Goal: Task Accomplishment & Management: Complete application form

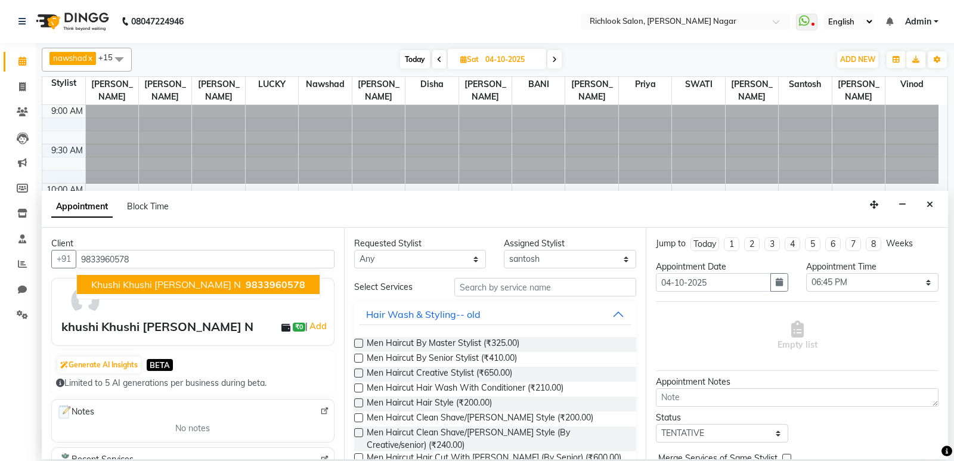
select select "61291"
select select "1125"
select select "tentative"
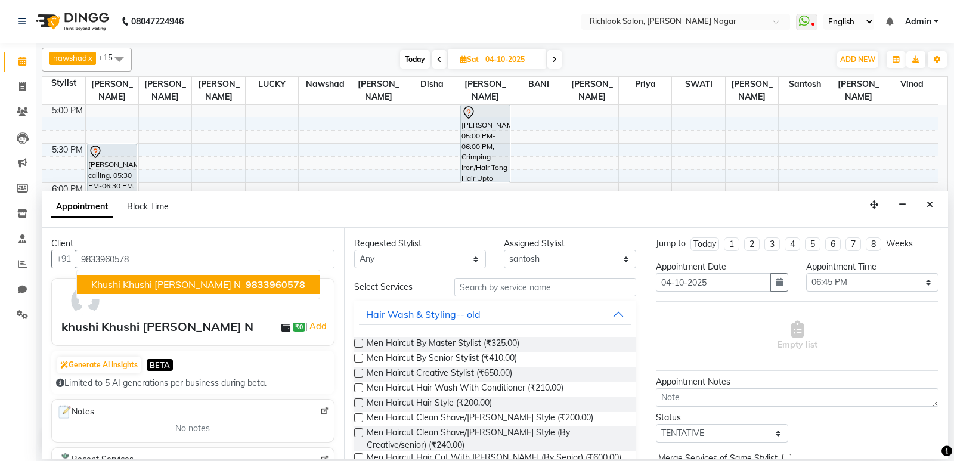
type input "9833960578"
click at [122, 334] on div "khushi Khushi [PERSON_NAME] N" at bounding box center [157, 327] width 192 height 18
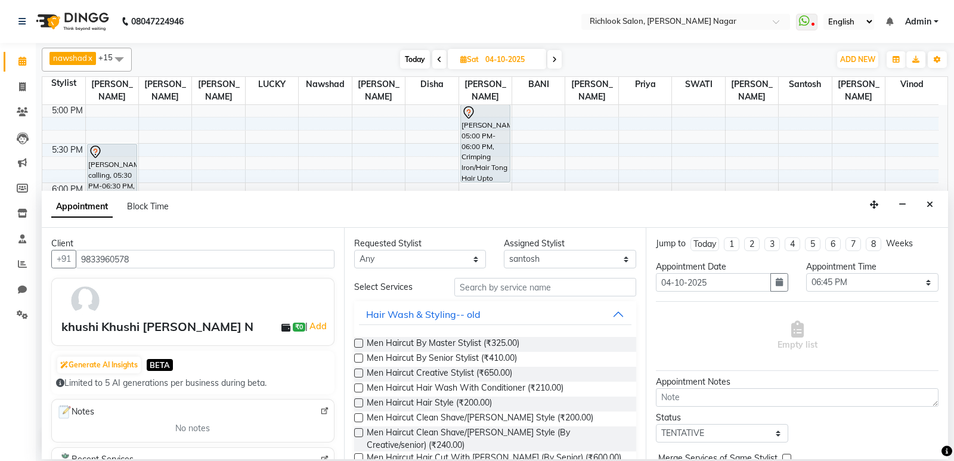
click at [150, 321] on div "khushi Khushi [PERSON_NAME] N" at bounding box center [157, 327] width 192 height 18
click at [507, 290] on input "text" at bounding box center [545, 287] width 182 height 18
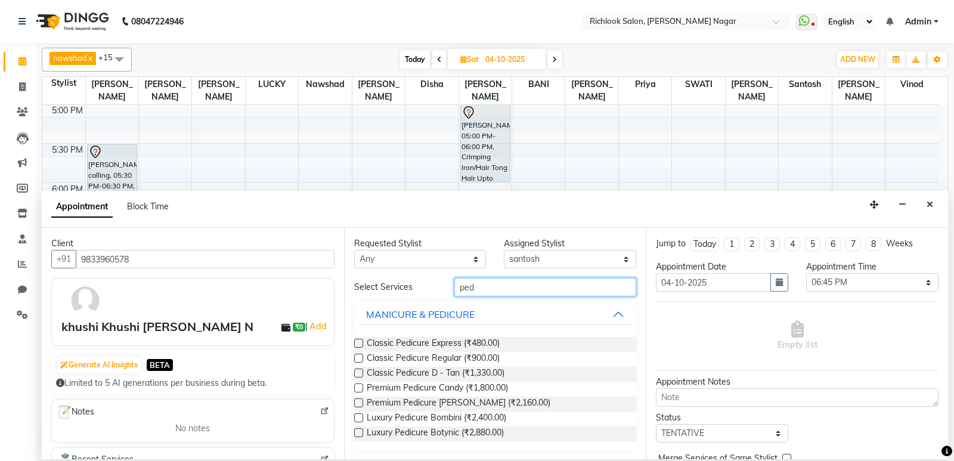
type input "ped"
click at [357, 363] on div at bounding box center [358, 360] width 8 height 13
click at [355, 361] on label at bounding box center [358, 358] width 9 height 9
click at [355, 361] on input "checkbox" at bounding box center [358, 359] width 8 height 8
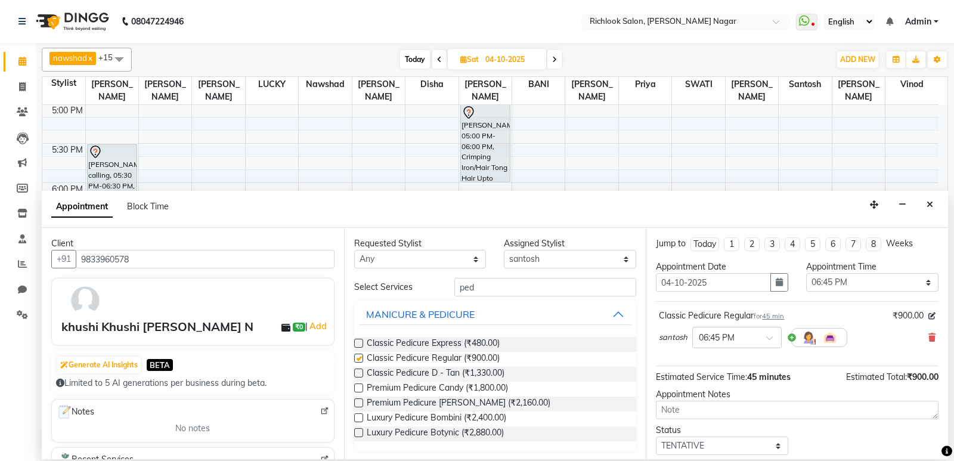
checkbox input "false"
click at [744, 336] on input "text" at bounding box center [725, 336] width 52 height 13
type input "5"
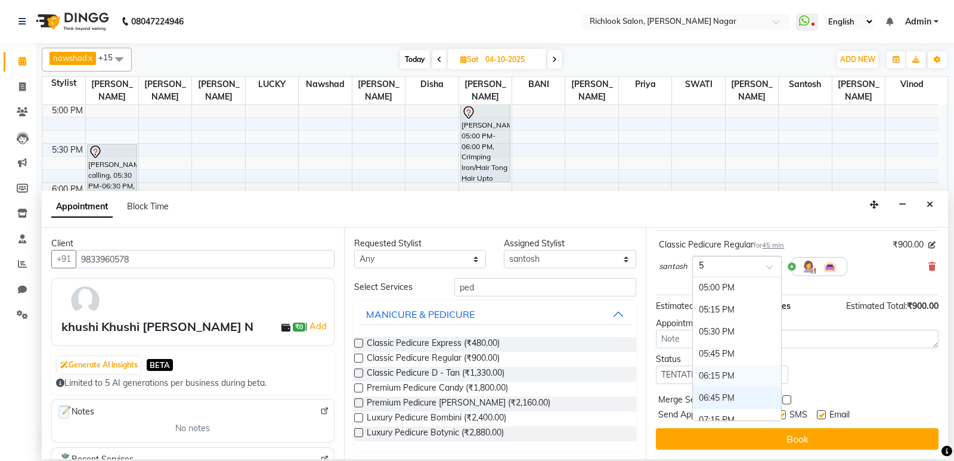
scroll to position [289, 0]
click at [711, 302] on div "05:00 PM" at bounding box center [737, 308] width 88 height 22
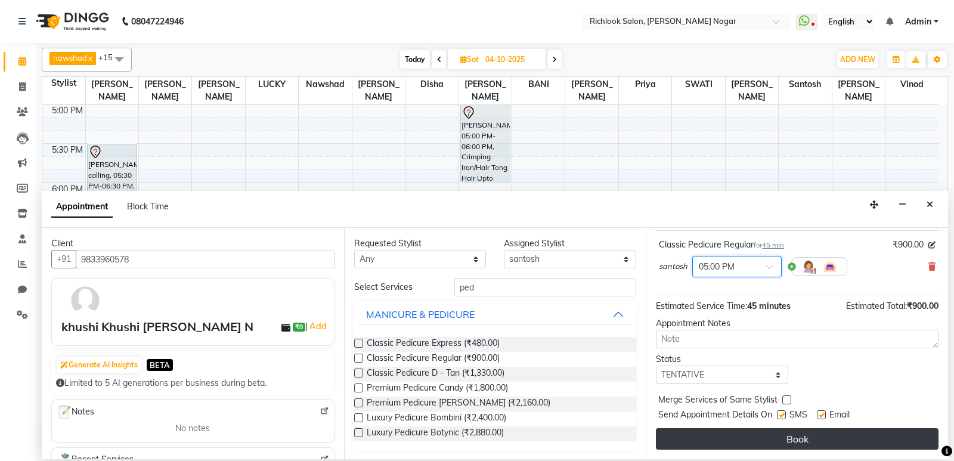
click at [785, 434] on button "Book" at bounding box center [797, 438] width 283 height 21
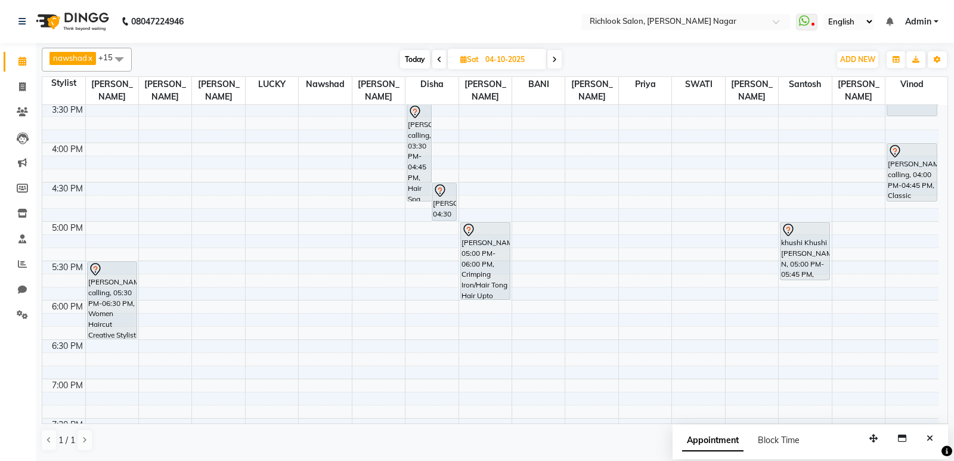
scroll to position [511, 0]
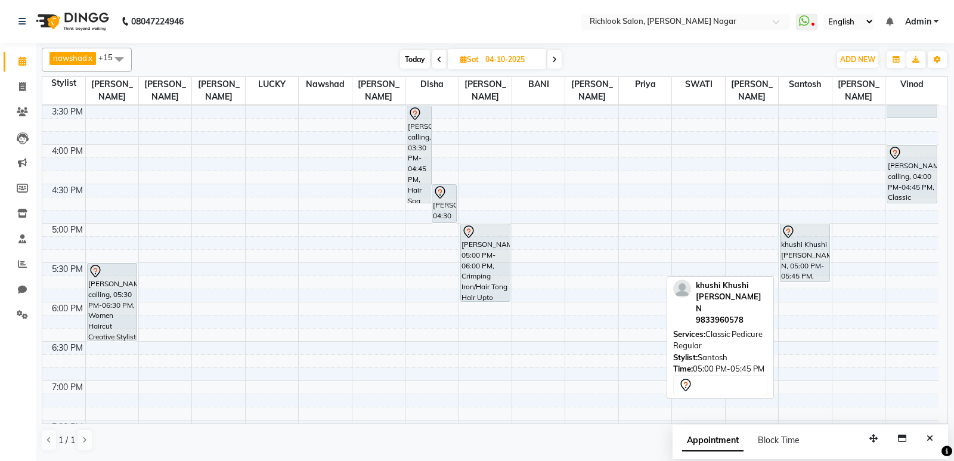
click at [798, 253] on div "khushi Khushi [PERSON_NAME] N, 05:00 PM-05:45 PM, Classic Pedicure Regular" at bounding box center [805, 252] width 49 height 57
select select "7"
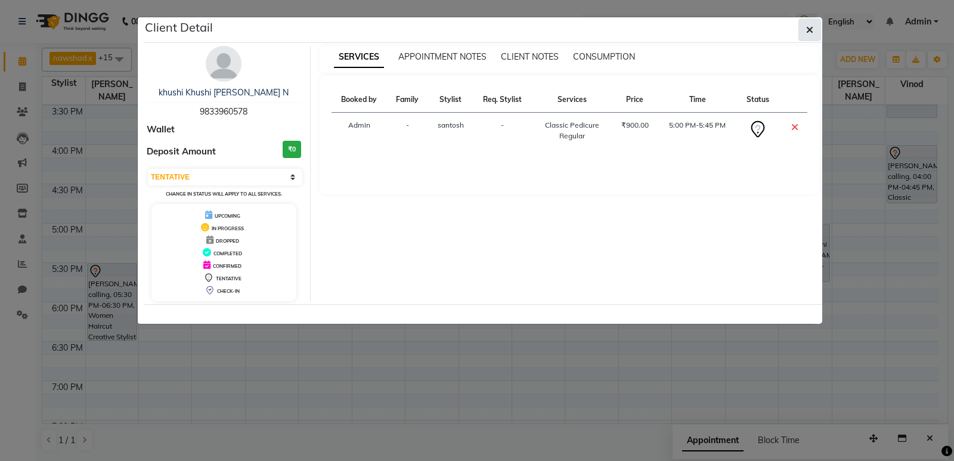
click at [809, 32] on icon "button" at bounding box center [809, 30] width 7 height 10
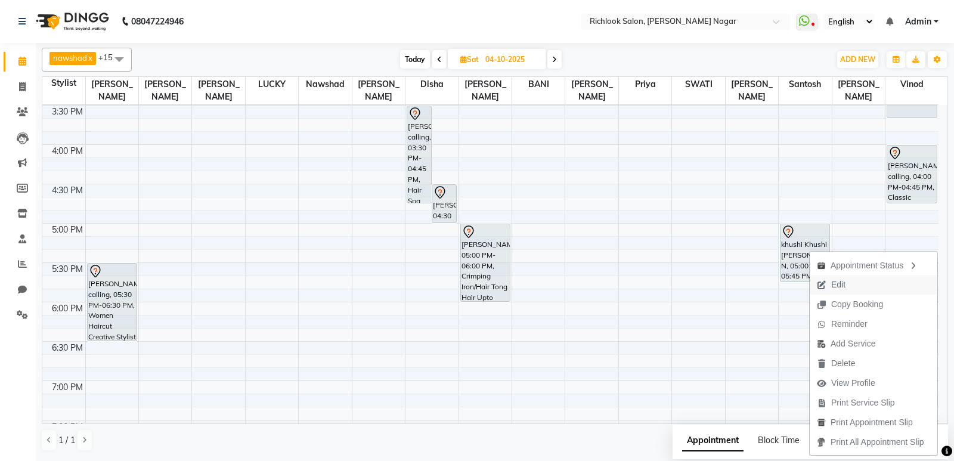
click at [839, 280] on span "Edit" at bounding box center [838, 285] width 14 height 13
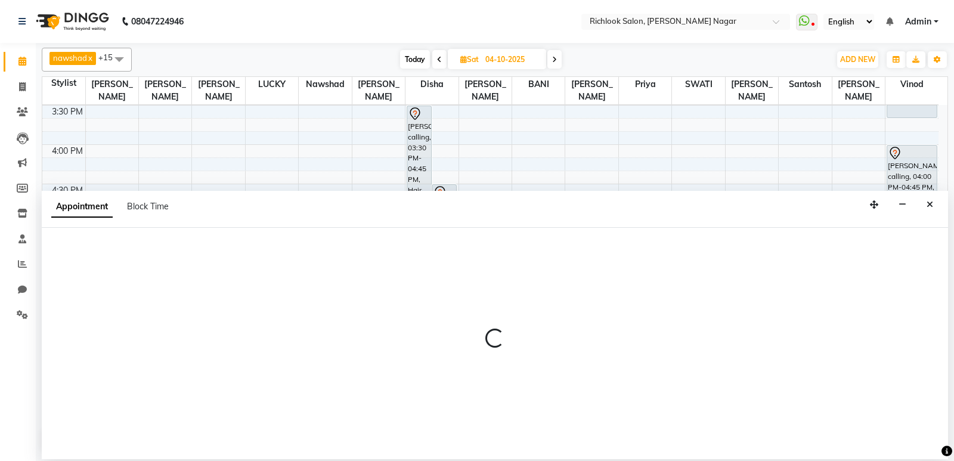
select select "tentative"
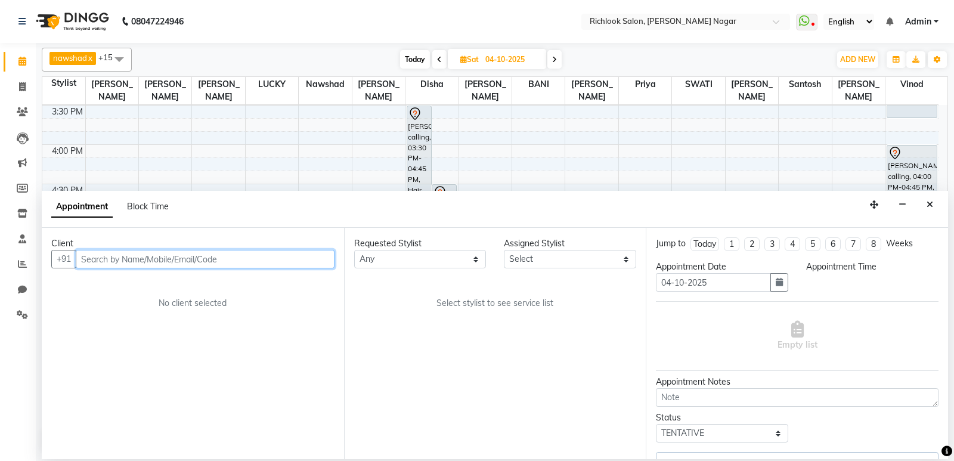
select select "61291"
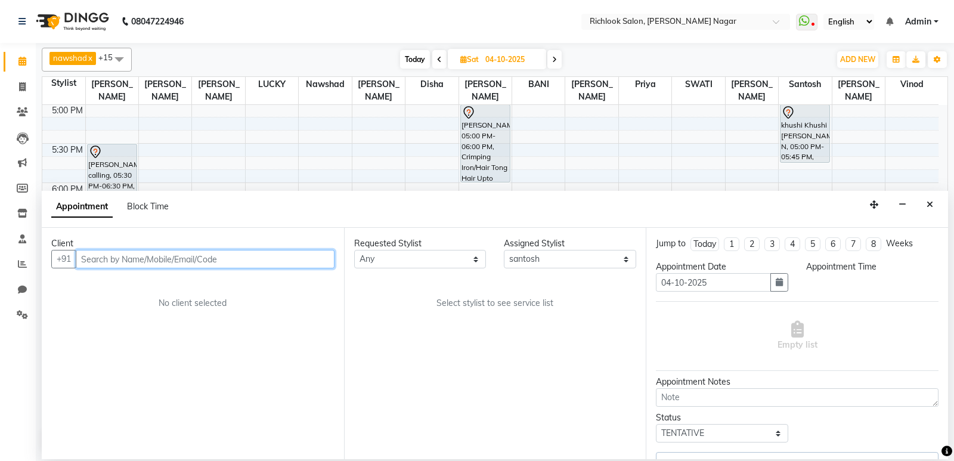
select select "1020"
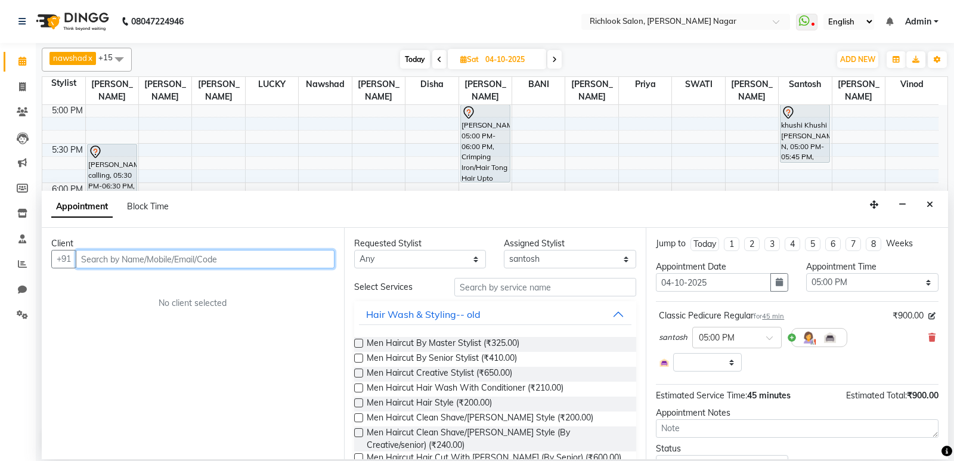
select select "3446"
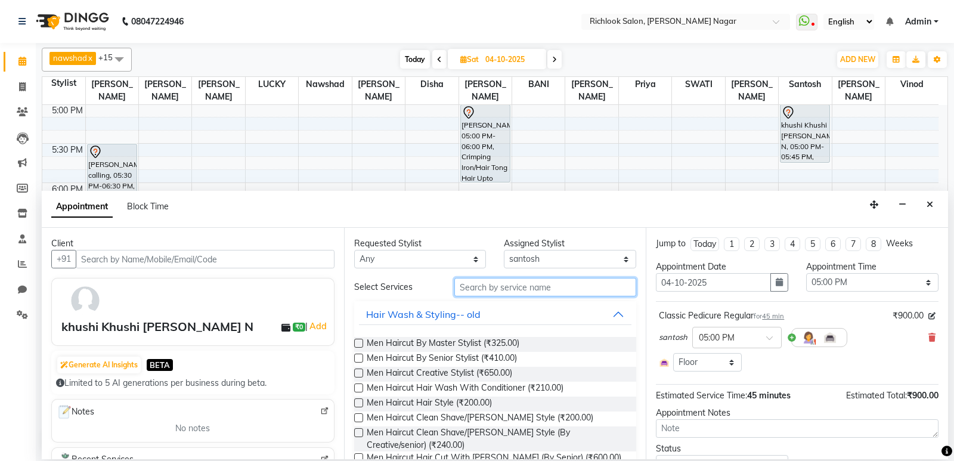
click at [503, 290] on input "text" at bounding box center [545, 287] width 182 height 18
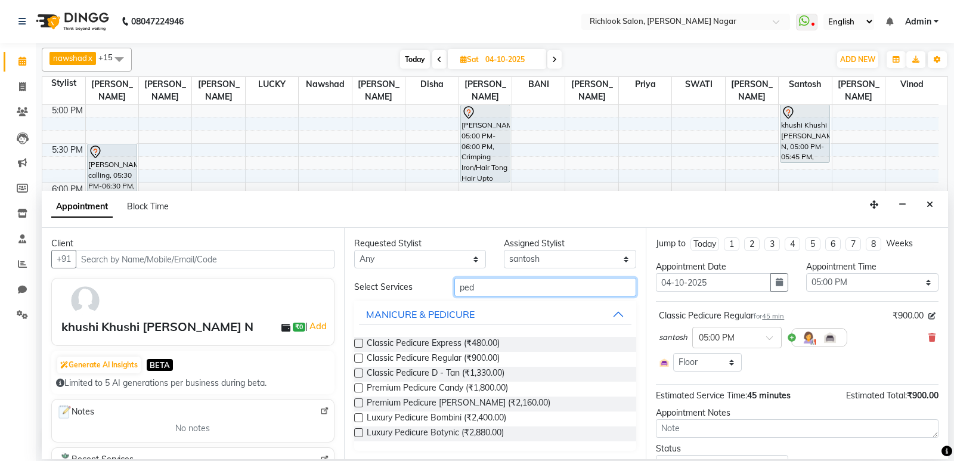
type input "ped"
click at [360, 363] on div at bounding box center [358, 360] width 8 height 13
click at [360, 352] on div "Classic Pedicure Regular (₹900.00)" at bounding box center [495, 359] width 283 height 15
click at [358, 355] on label at bounding box center [358, 358] width 9 height 9
click at [358, 355] on input "checkbox" at bounding box center [358, 359] width 8 height 8
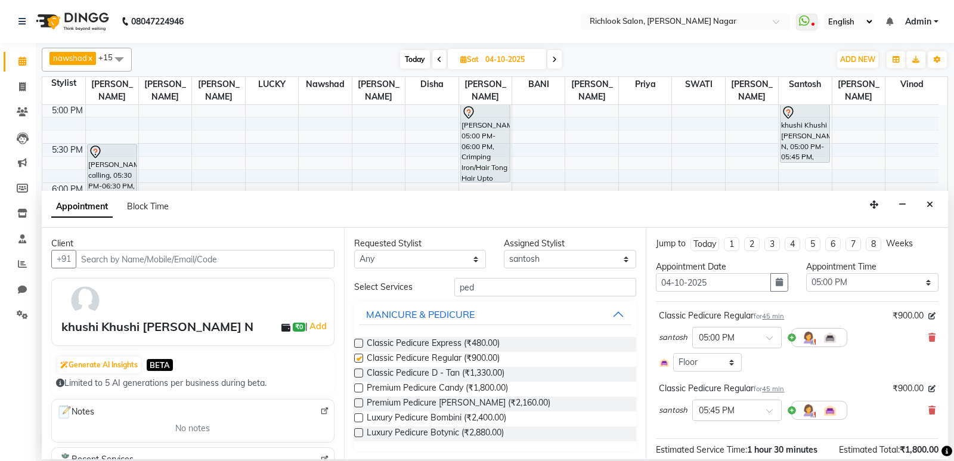
checkbox input "false"
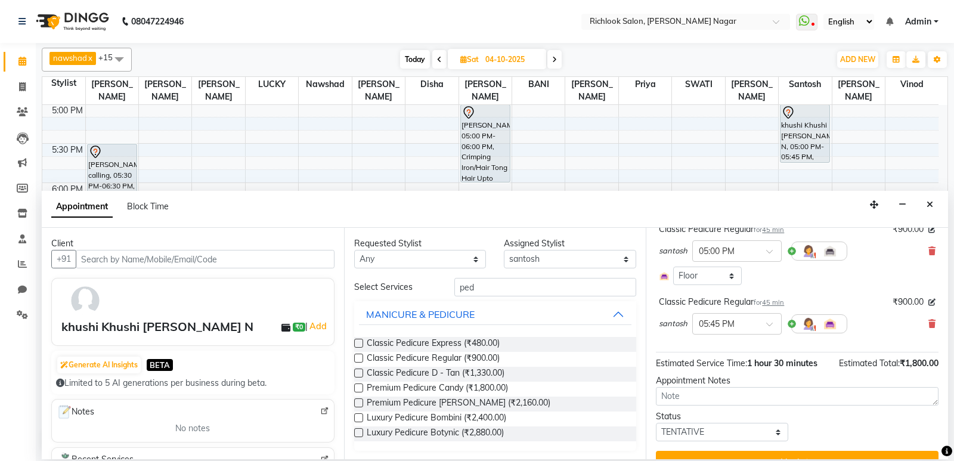
scroll to position [109, 0]
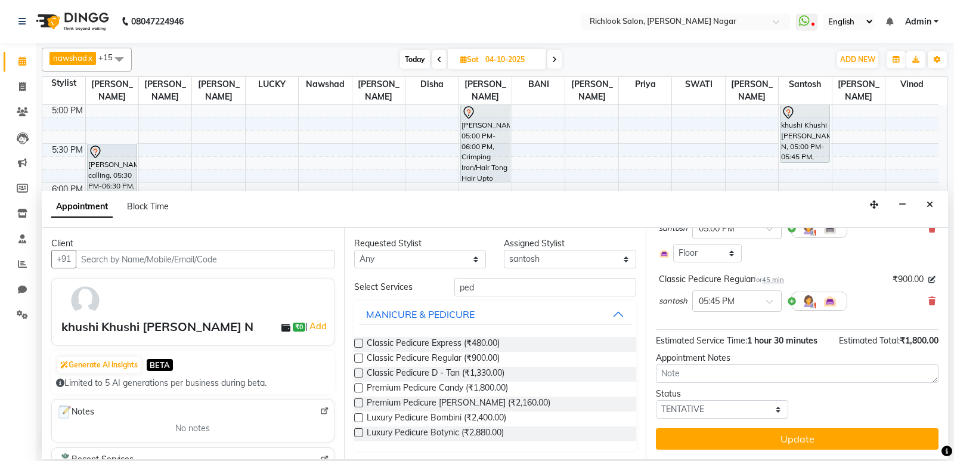
click at [674, 302] on span "santosh" at bounding box center [673, 301] width 29 height 12
click at [531, 260] on select "Select [PERSON_NAME] BANI disha [PERSON_NAME] [PERSON_NAME] [PERSON_NAME] priya…" at bounding box center [570, 259] width 132 height 18
select select "93292"
click at [504, 250] on select "Select [PERSON_NAME] BANI disha [PERSON_NAME] [PERSON_NAME] [PERSON_NAME] priya…" at bounding box center [570, 259] width 132 height 18
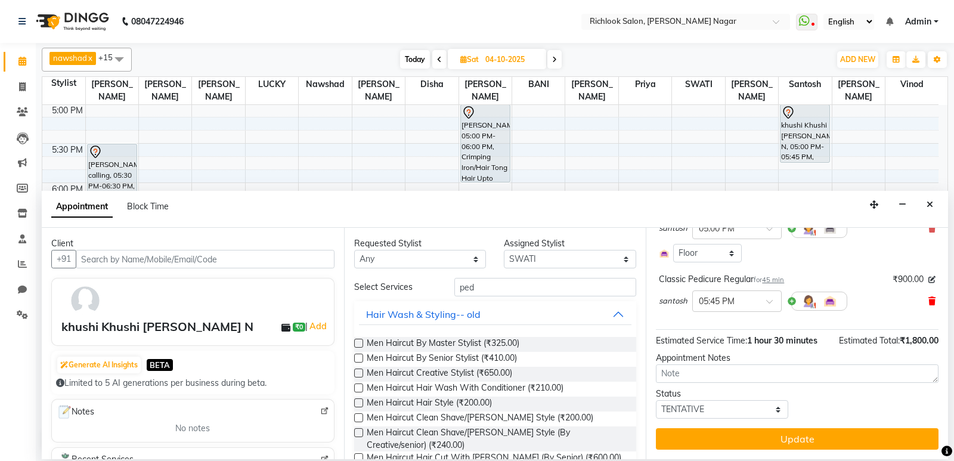
click at [929, 302] on icon at bounding box center [932, 301] width 7 height 8
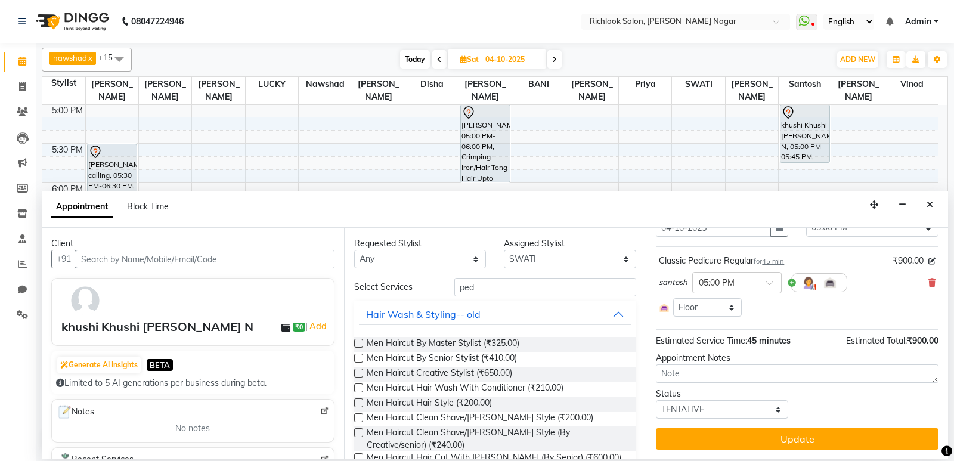
scroll to position [55, 0]
click at [491, 290] on input "ped" at bounding box center [545, 287] width 182 height 18
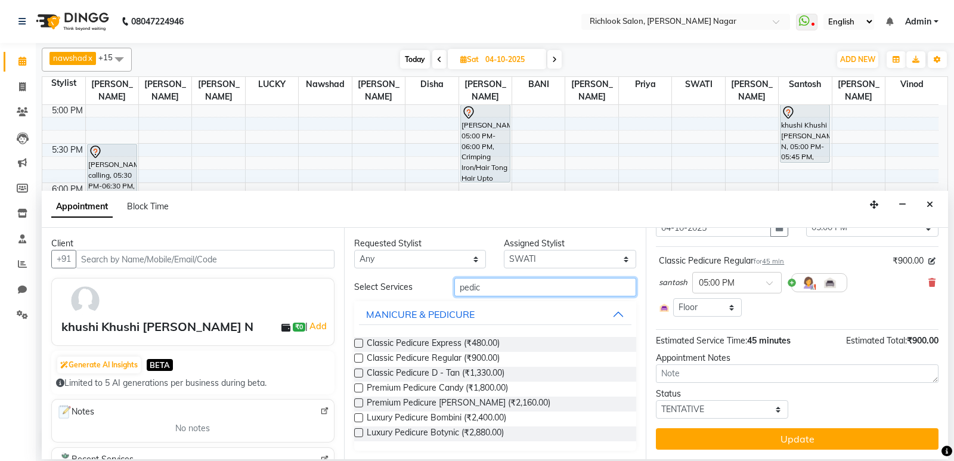
type input "pedic"
click at [363, 367] on div "Classic Pedicure D - Tan (₹1,330.00)" at bounding box center [495, 374] width 283 height 15
click at [357, 371] on label at bounding box center [358, 373] width 9 height 9
click at [357, 371] on input "checkbox" at bounding box center [358, 374] width 8 height 8
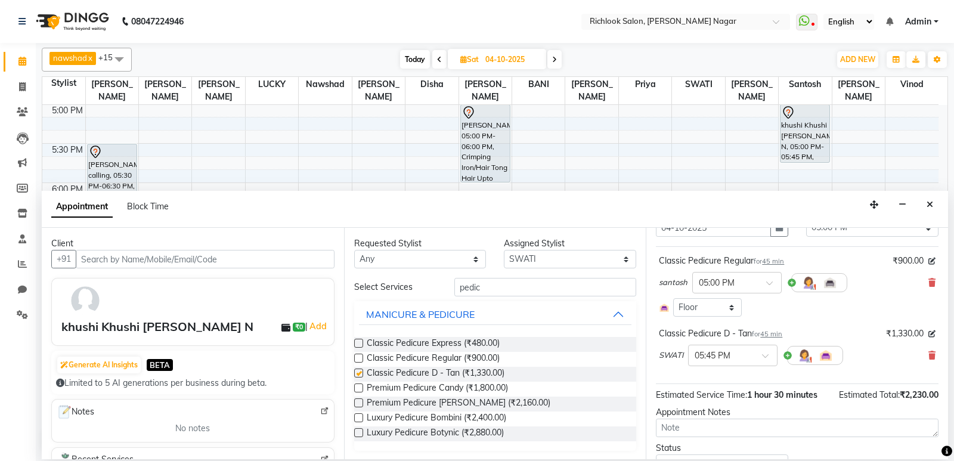
scroll to position [109, 0]
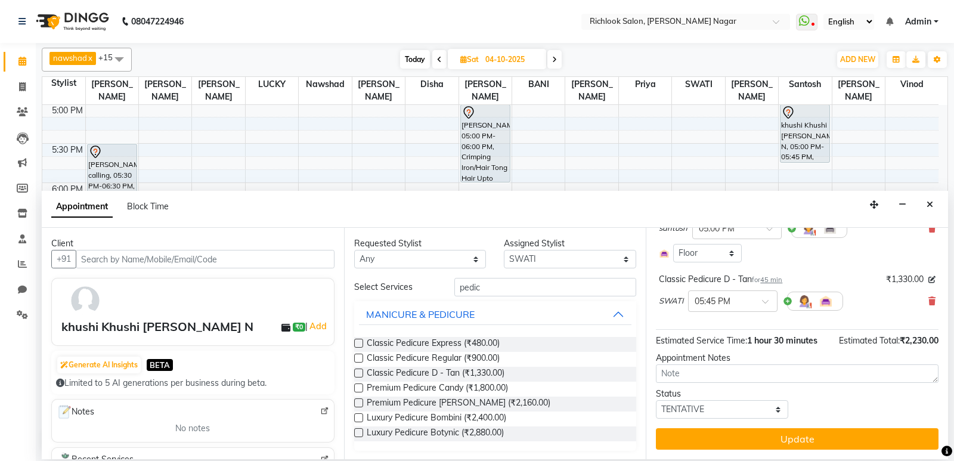
checkbox input "false"
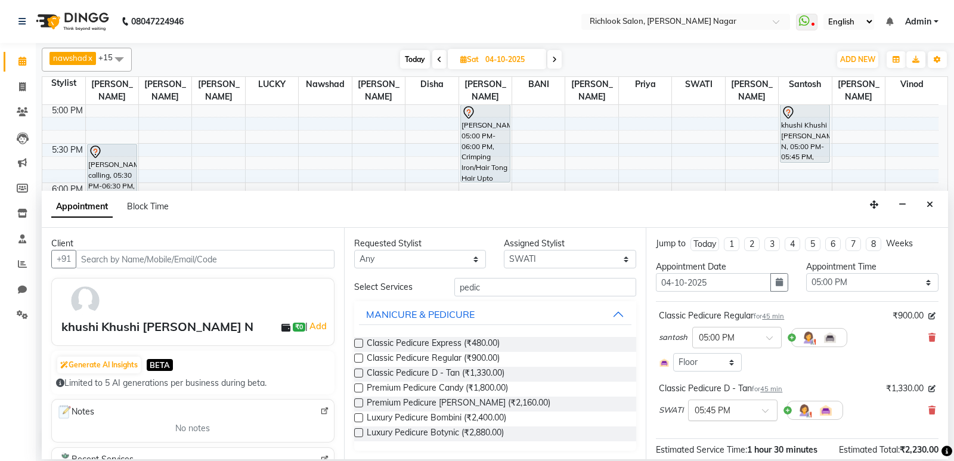
click at [712, 410] on input "text" at bounding box center [721, 409] width 52 height 13
click at [718, 424] on div "05:00 PM" at bounding box center [733, 425] width 88 height 22
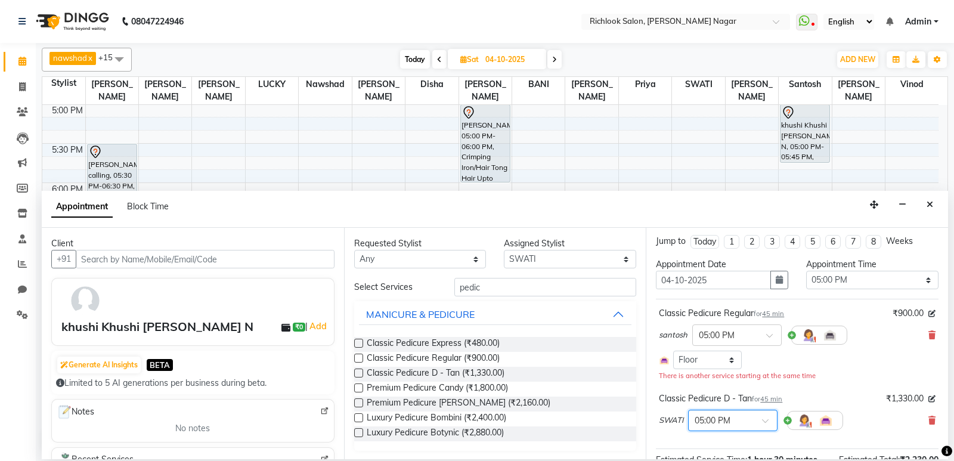
scroll to position [122, 0]
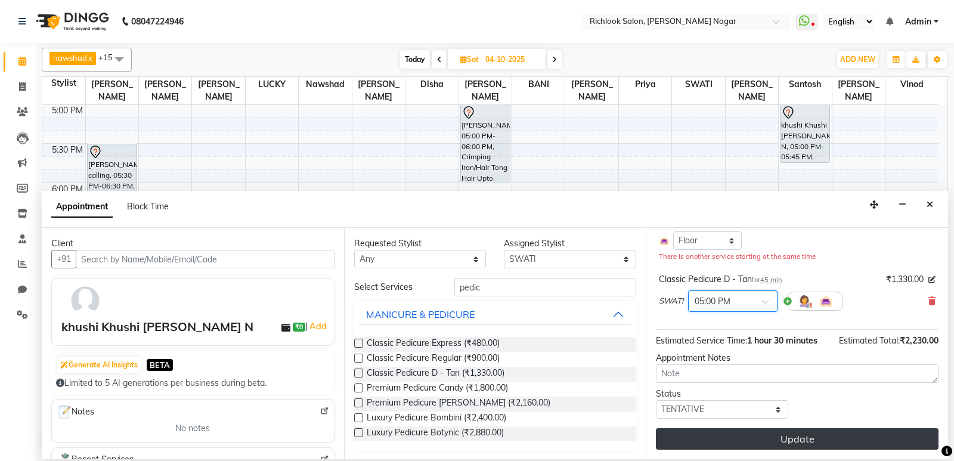
click at [768, 440] on button "Update" at bounding box center [797, 438] width 283 height 21
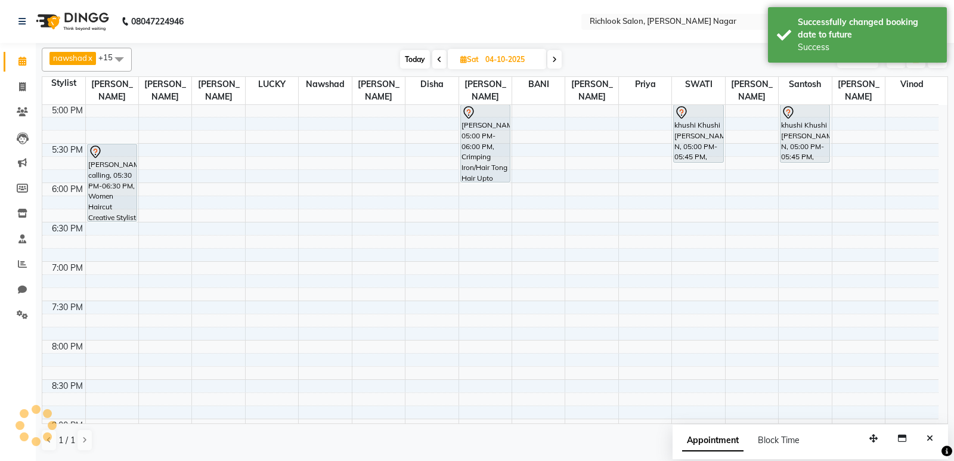
scroll to position [451, 0]
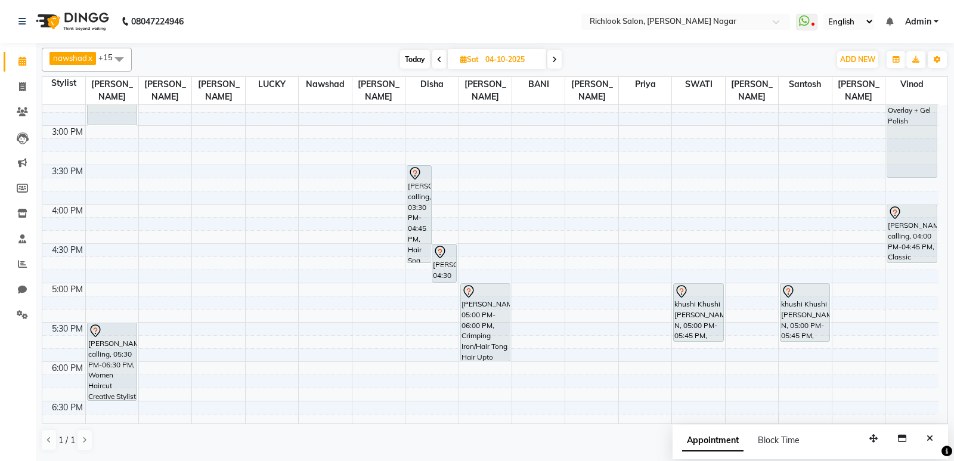
click at [413, 55] on span "Today" at bounding box center [415, 59] width 30 height 18
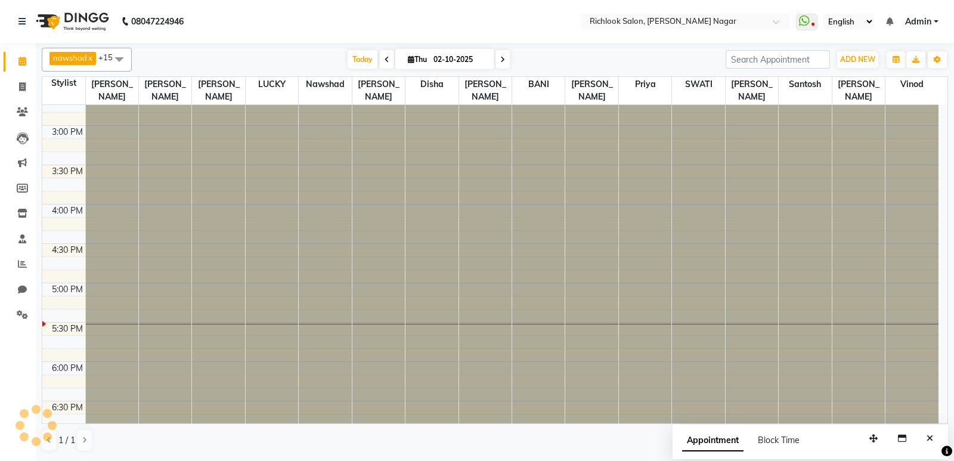
scroll to position [630, 0]
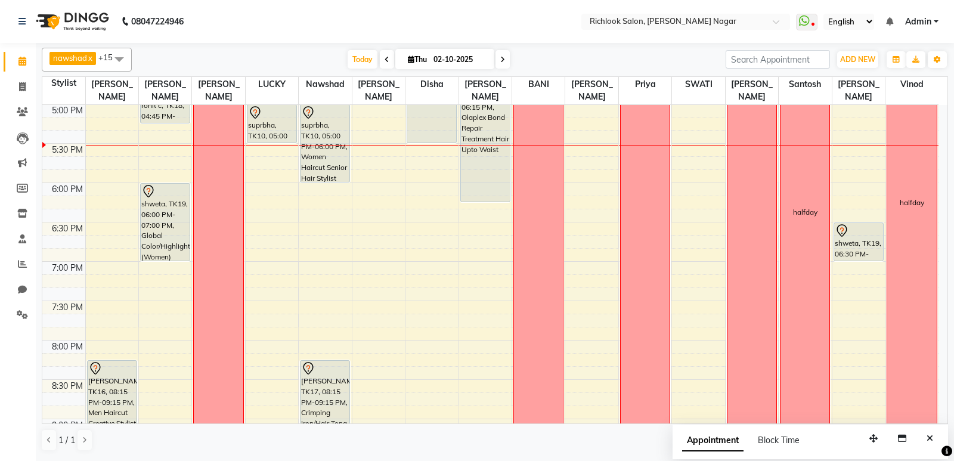
click at [503, 57] on icon at bounding box center [502, 59] width 5 height 7
type input "03-10-2025"
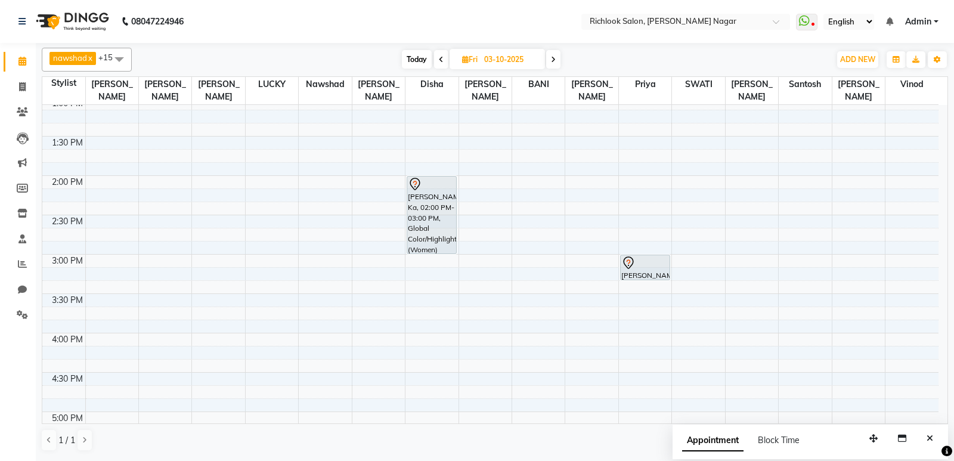
scroll to position [287, 0]
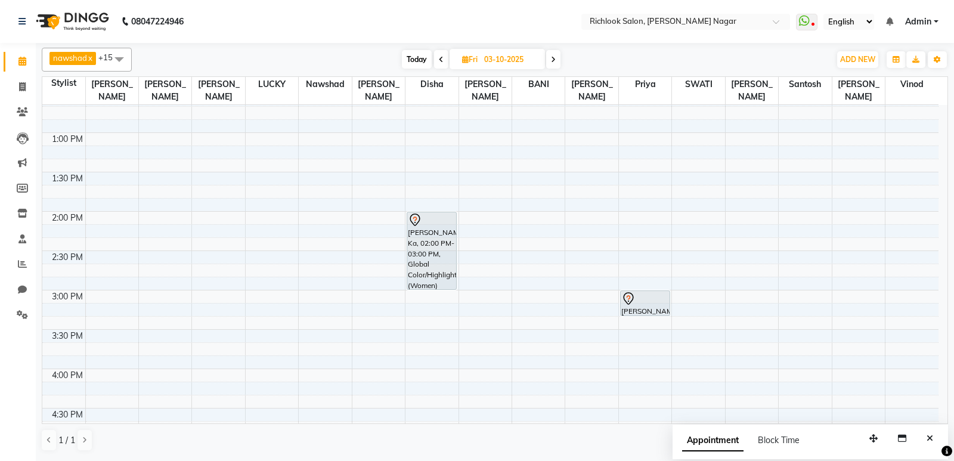
click at [429, 137] on div "9:00 AM 9:30 AM 10:00 AM 10:30 AM 11:00 AM 11:30 AM 12:00 PM 12:30 PM 1:00 PM 1…" at bounding box center [490, 329] width 896 height 1023
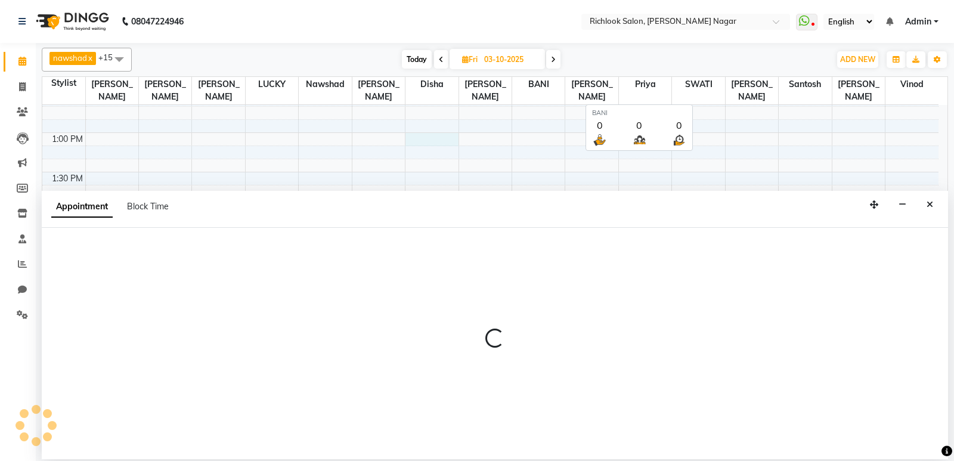
select select "54429"
select select "780"
select select "tentative"
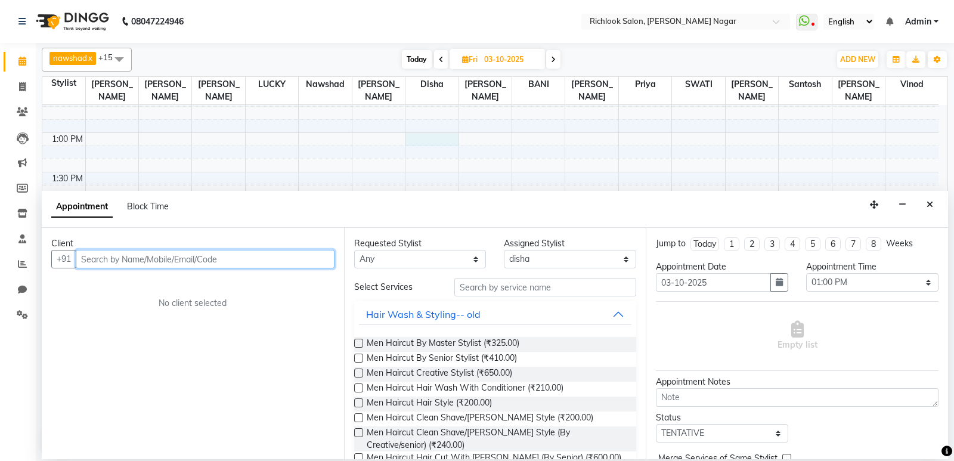
click at [259, 261] on input "text" at bounding box center [205, 259] width 259 height 18
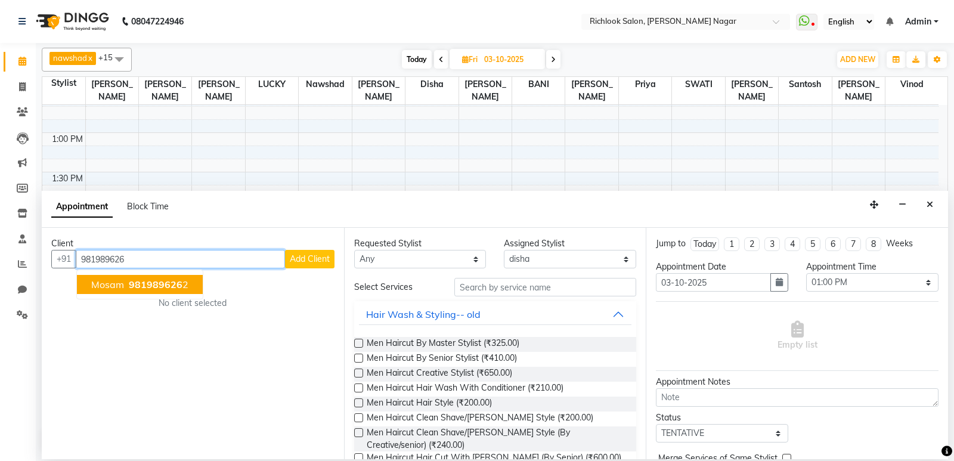
click at [142, 288] on span "981989626" at bounding box center [156, 285] width 54 height 12
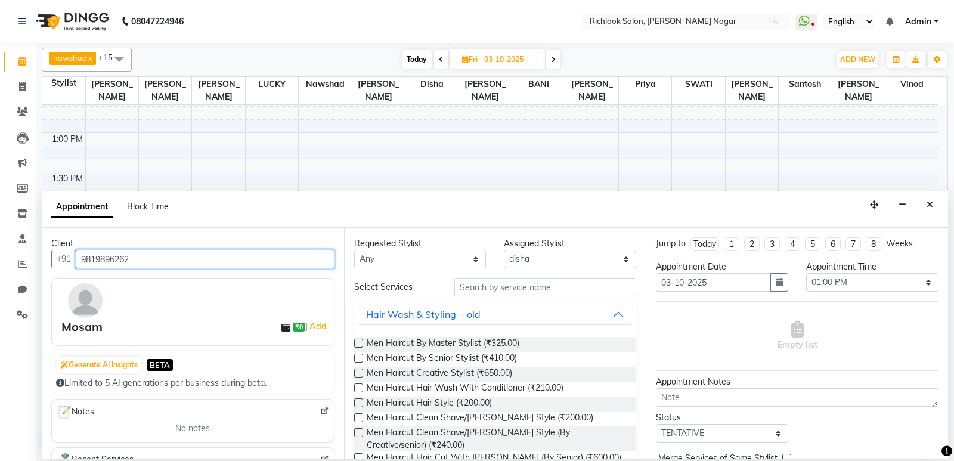
type input "9819896262"
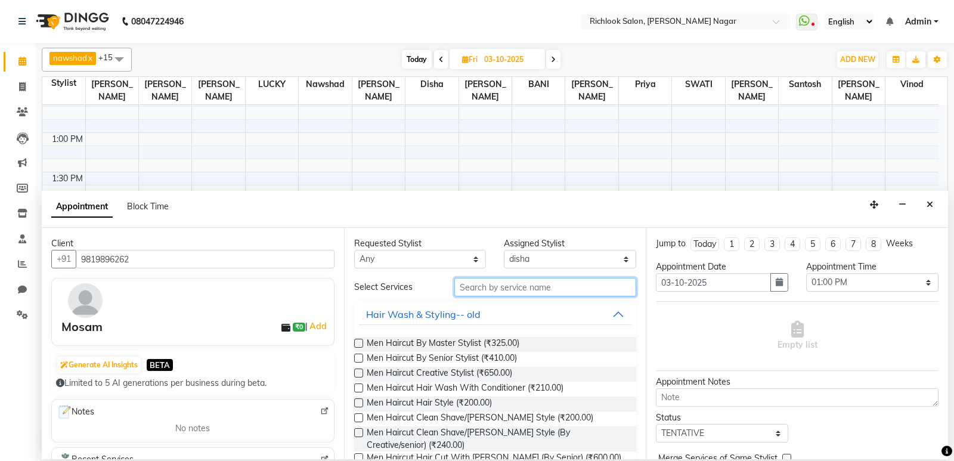
click at [493, 284] on input "text" at bounding box center [545, 287] width 182 height 18
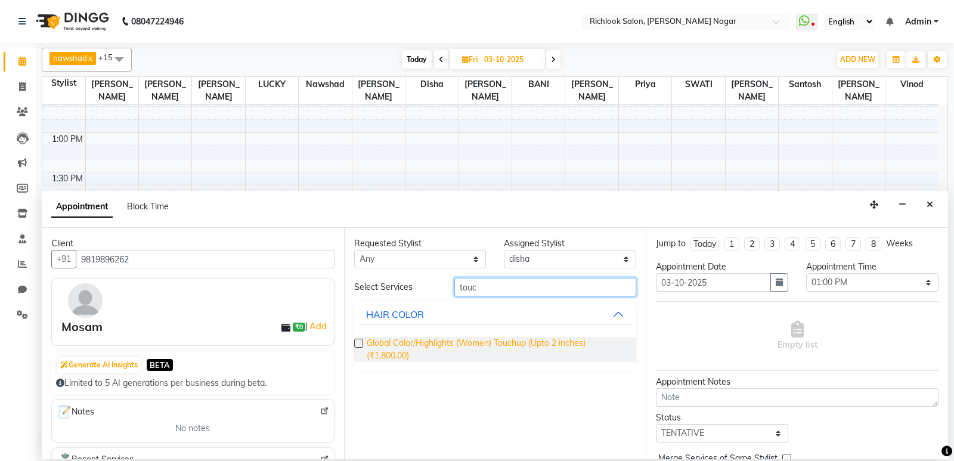
type input "touc"
click at [369, 346] on span "Global Color/Highlights (Women) Touchup (Upto 2 inches) (₹1,800.00)" at bounding box center [497, 349] width 261 height 25
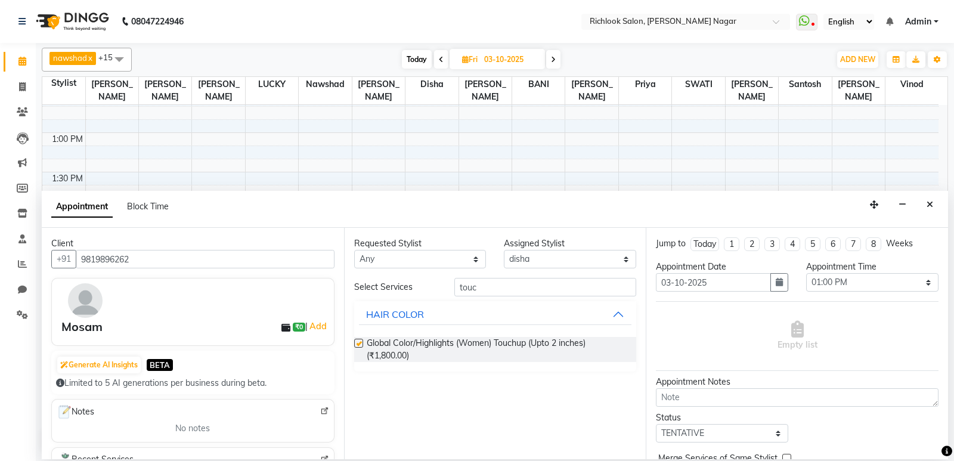
checkbox input "false"
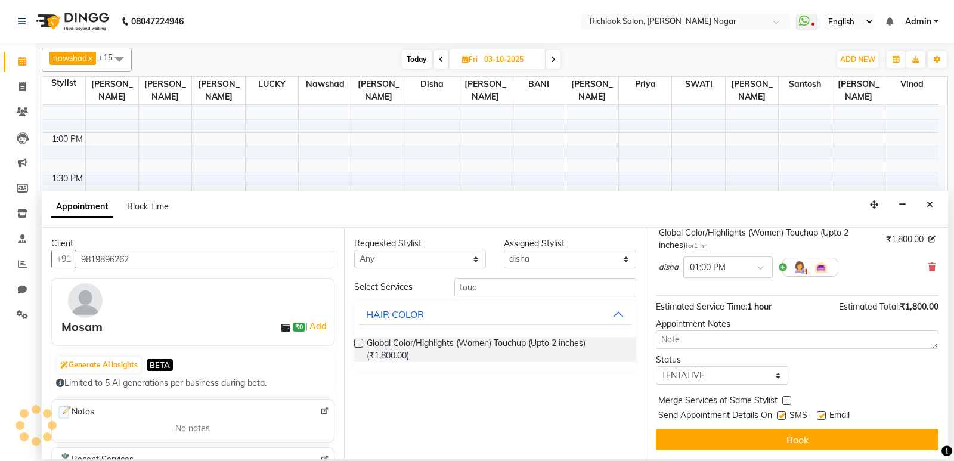
scroll to position [83, 0]
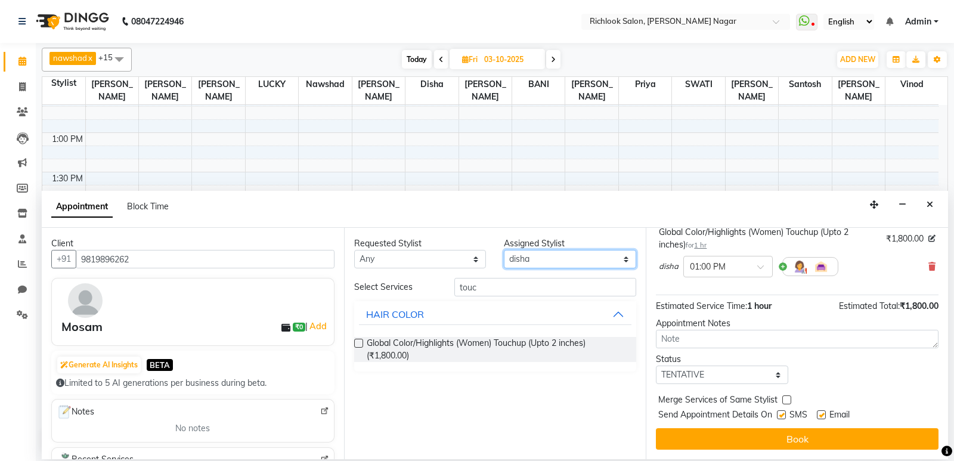
click at [563, 258] on select "Select [PERSON_NAME] BANI disha [PERSON_NAME] [PERSON_NAME] [PERSON_NAME] priya…" at bounding box center [570, 259] width 132 height 18
select select "54432"
click at [504, 250] on select "Select [PERSON_NAME] BANI disha [PERSON_NAME] [PERSON_NAME] [PERSON_NAME] priya…" at bounding box center [570, 259] width 132 height 18
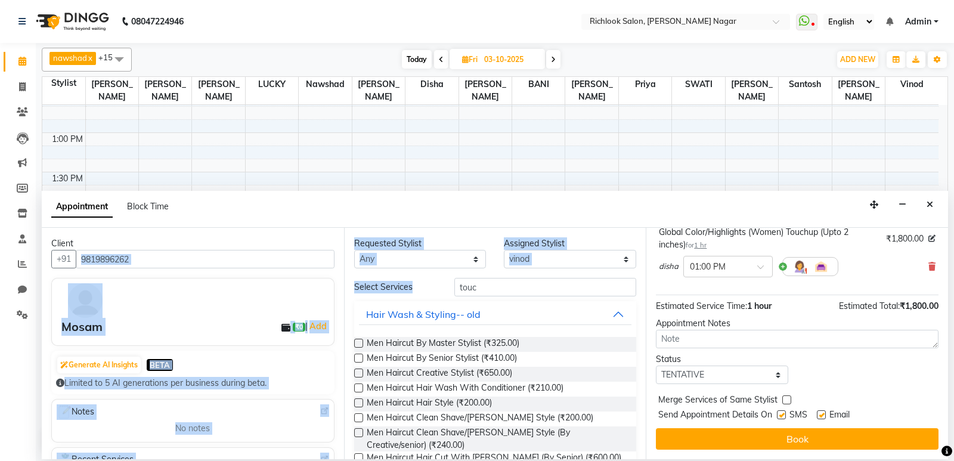
drag, startPoint x: 505, startPoint y: 275, endPoint x: 249, endPoint y: 257, distance: 256.5
click at [249, 257] on div "Client [PHONE_NUMBER] Mosam ₹0 | Add Generate AI Insights BETA Limited to 5 AI …" at bounding box center [495, 343] width 906 height 231
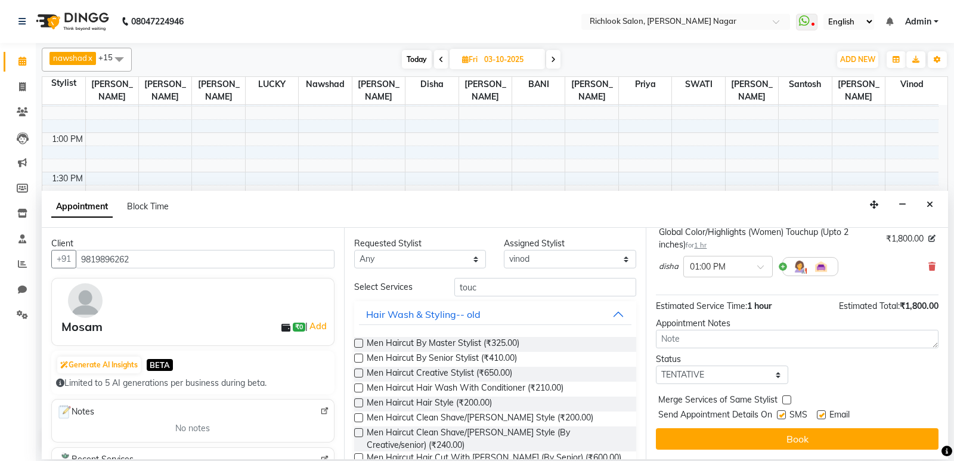
click at [491, 269] on div "Requested Stylist Any [PERSON_NAME] BANI disha [PERSON_NAME] [PERSON_NAME] [PER…" at bounding box center [495, 343] width 302 height 231
drag, startPoint x: 508, startPoint y: 285, endPoint x: 320, endPoint y: 271, distance: 187.8
click at [320, 271] on div "Client [PHONE_NUMBER] Mosam ₹0 | Add Generate AI Insights BETA Limited to 5 AI …" at bounding box center [495, 343] width 906 height 231
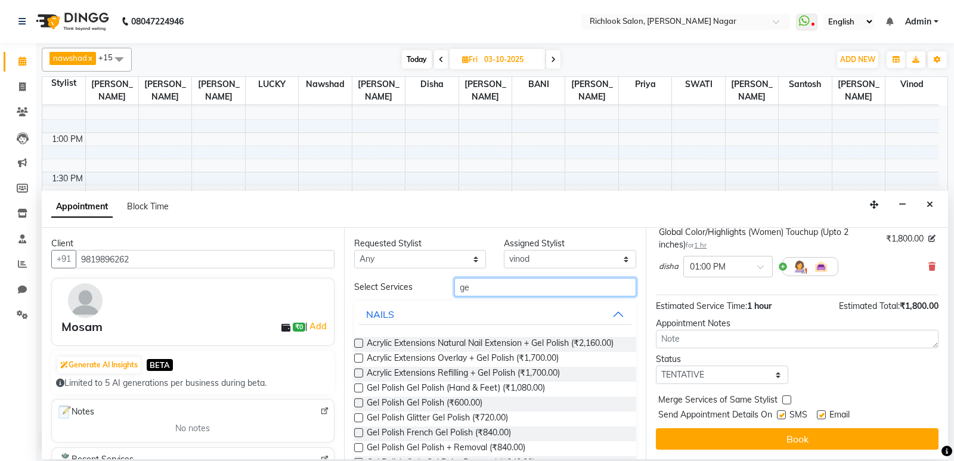
type input "g"
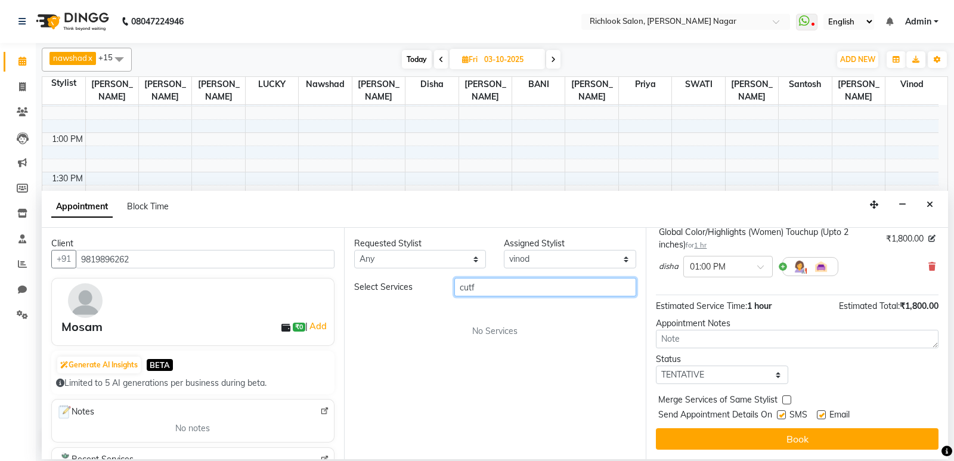
scroll to position [0, 0]
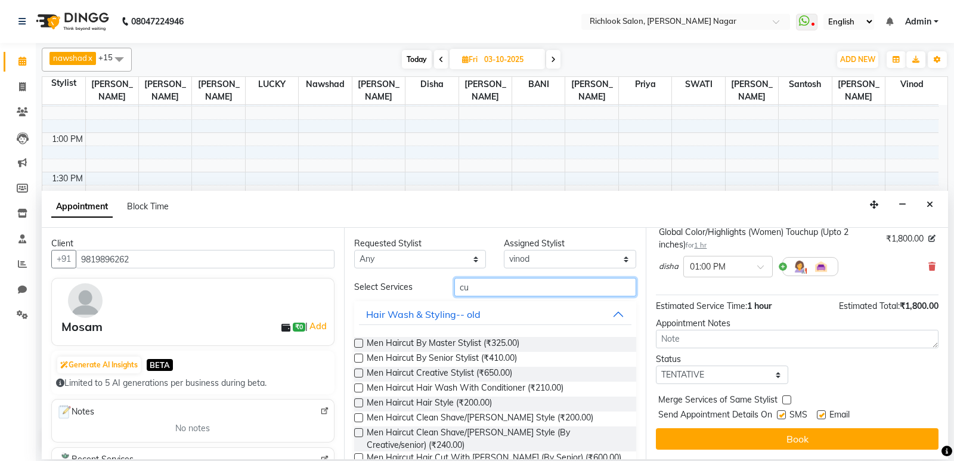
type input "c"
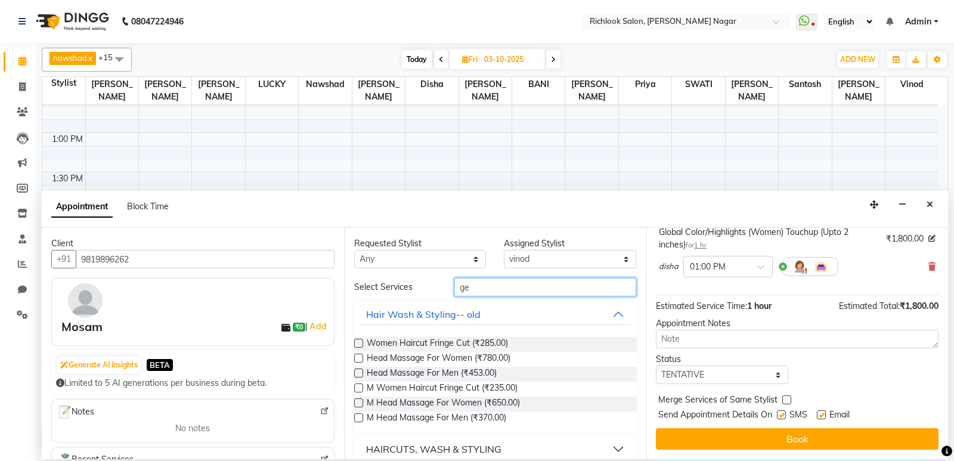
type input "g"
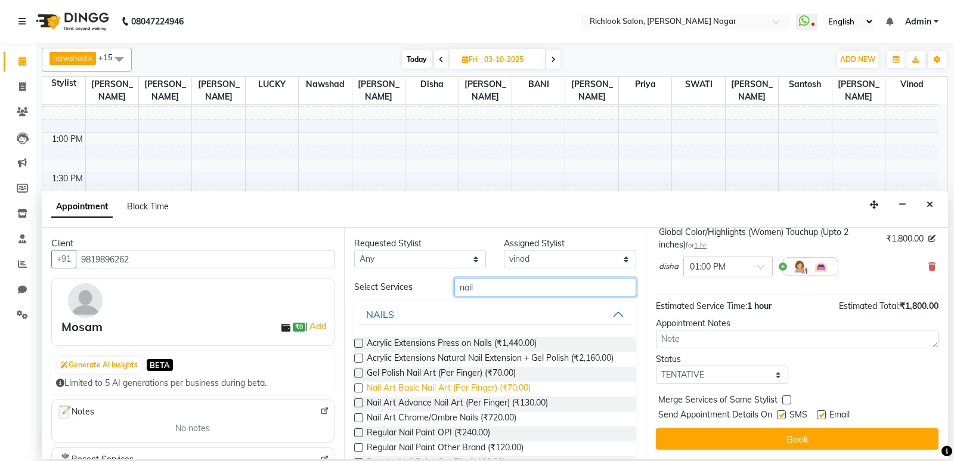
type input "nail"
click at [367, 397] on span "Nail Art Basic Nail Art (Per Finger) (₹70.00)" at bounding box center [449, 389] width 164 height 15
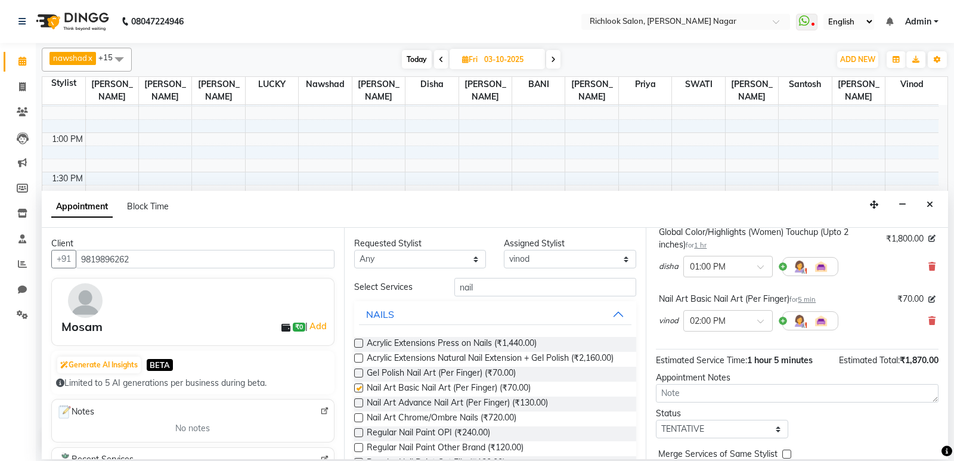
checkbox input "false"
click at [714, 327] on div "× 02:00 PM" at bounding box center [708, 321] width 36 height 13
click at [719, 366] on div "11:30 AM" at bounding box center [728, 360] width 88 height 22
click at [716, 320] on input "text" at bounding box center [716, 320] width 52 height 13
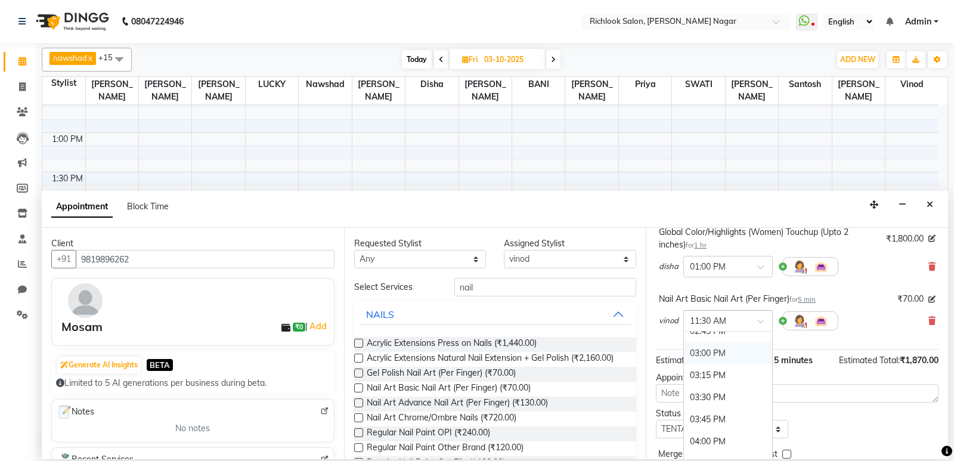
scroll to position [311, 0]
click at [714, 337] on div "01:30 PM" at bounding box center [728, 340] width 88 height 22
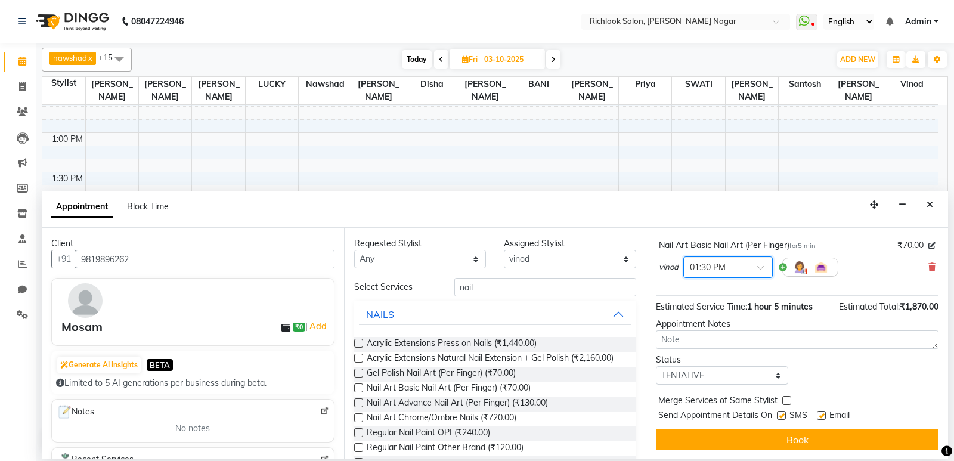
scroll to position [138, 0]
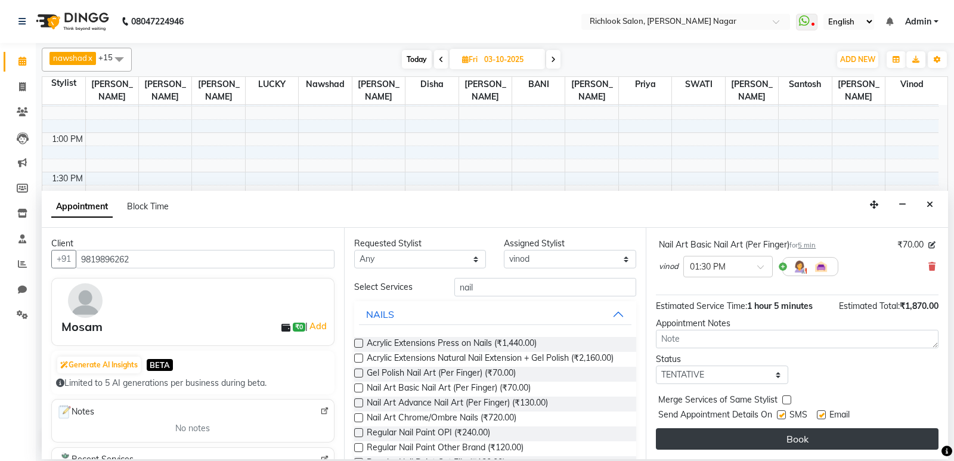
click at [801, 435] on button "Book" at bounding box center [797, 438] width 283 height 21
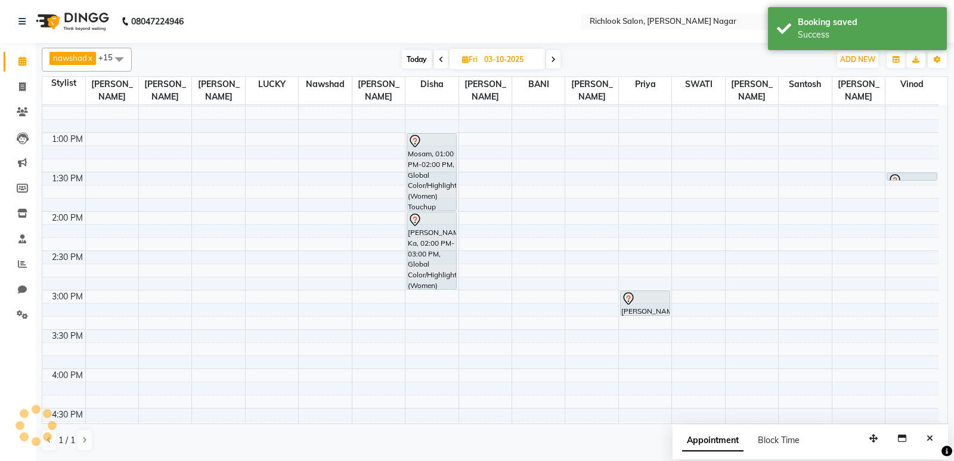
scroll to position [168, 0]
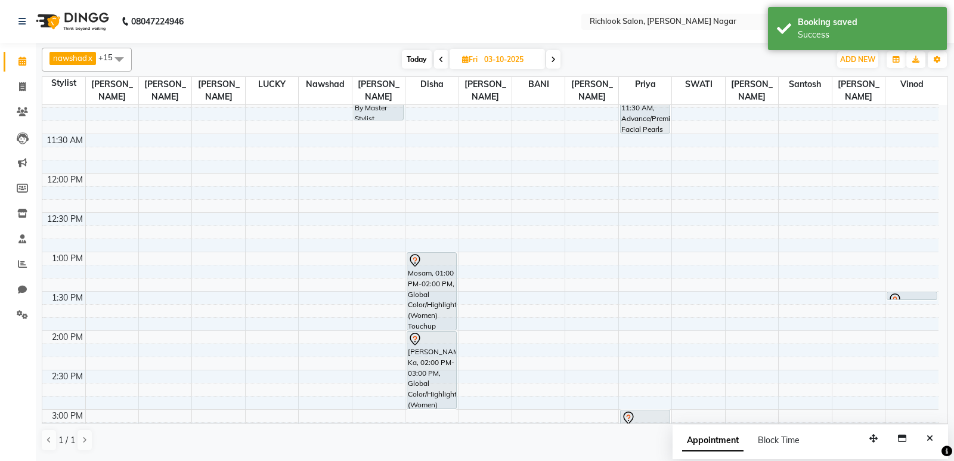
click at [20, 64] on icon at bounding box center [22, 61] width 8 height 9
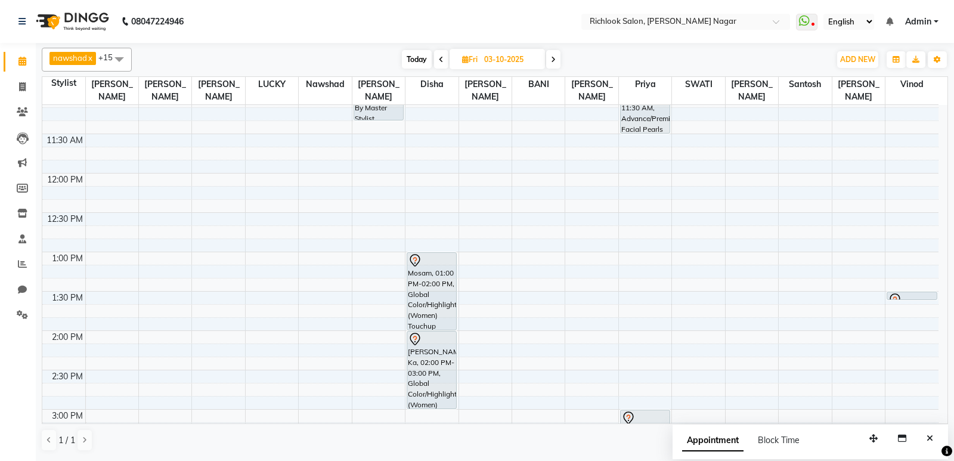
click at [415, 60] on span "Today" at bounding box center [417, 59] width 30 height 18
type input "02-10-2025"
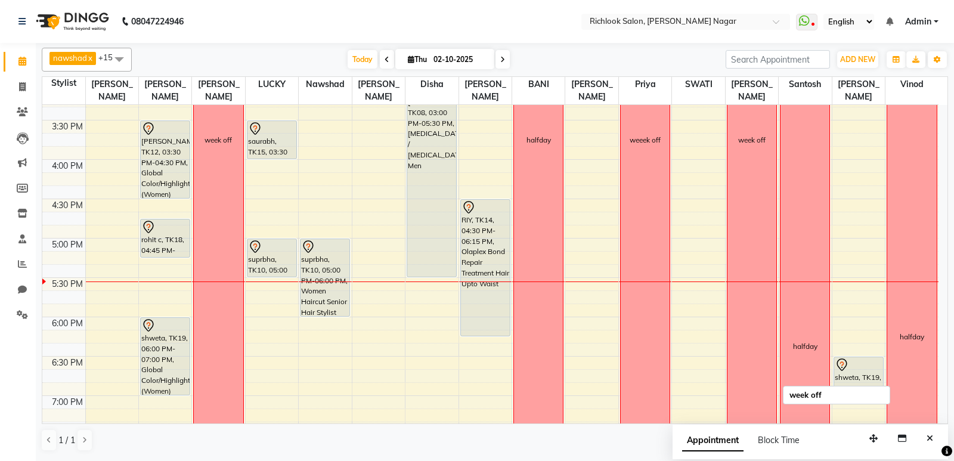
scroll to position [525, 0]
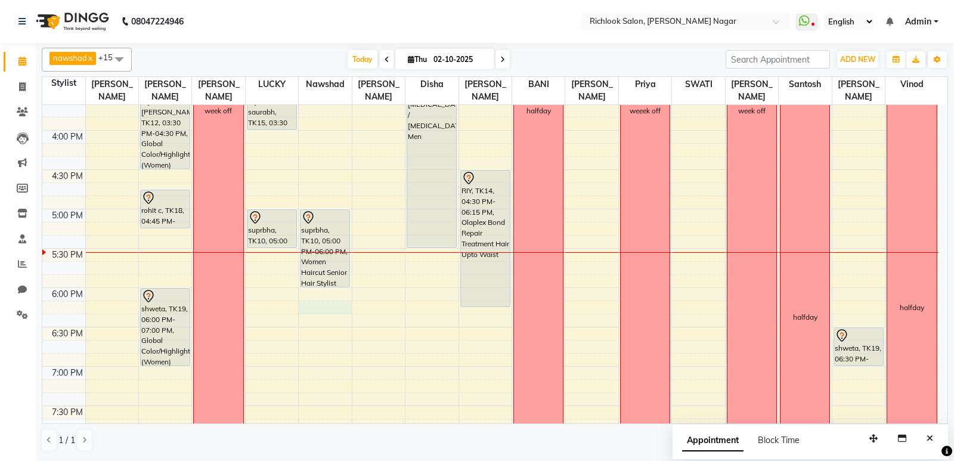
click at [324, 305] on div "9:00 AM 9:30 AM 10:00 AM 10:30 AM 11:00 AM 11:30 AM 12:00 PM 12:30 PM 1:00 PM 1…" at bounding box center [490, 91] width 896 height 1023
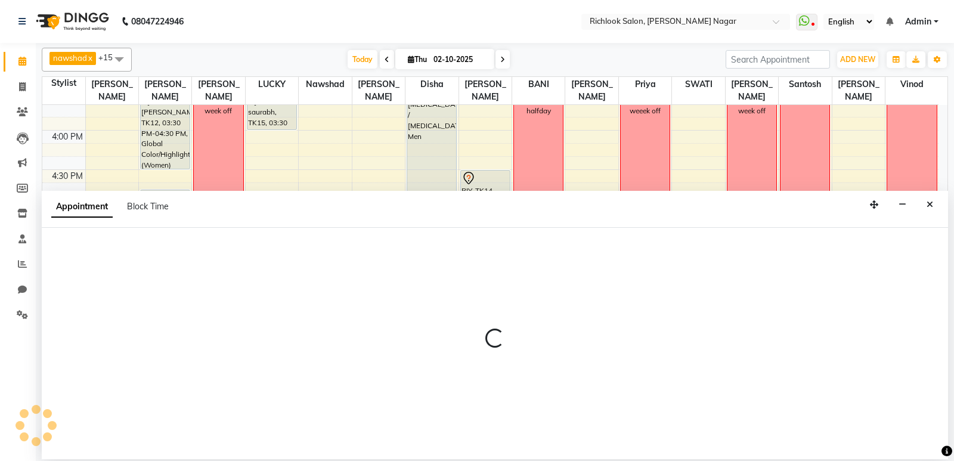
select select "65653"
select select "1095"
select select "tentative"
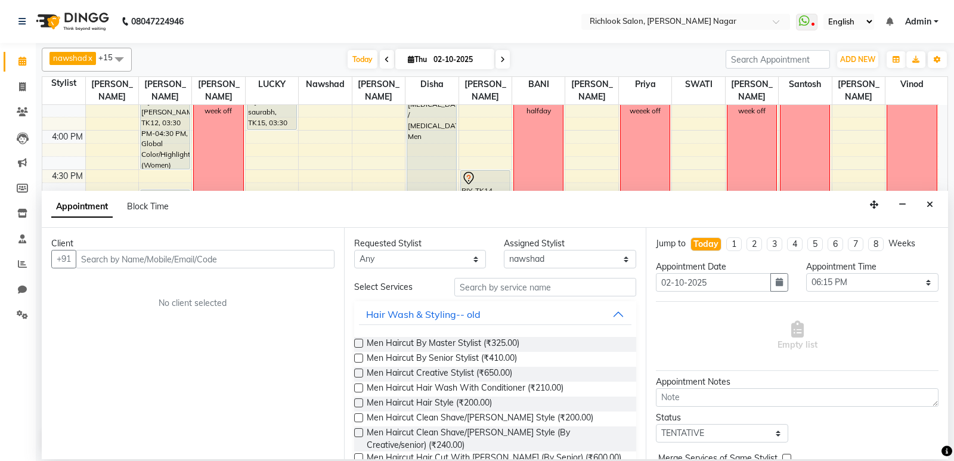
click at [234, 253] on input "text" at bounding box center [205, 259] width 259 height 18
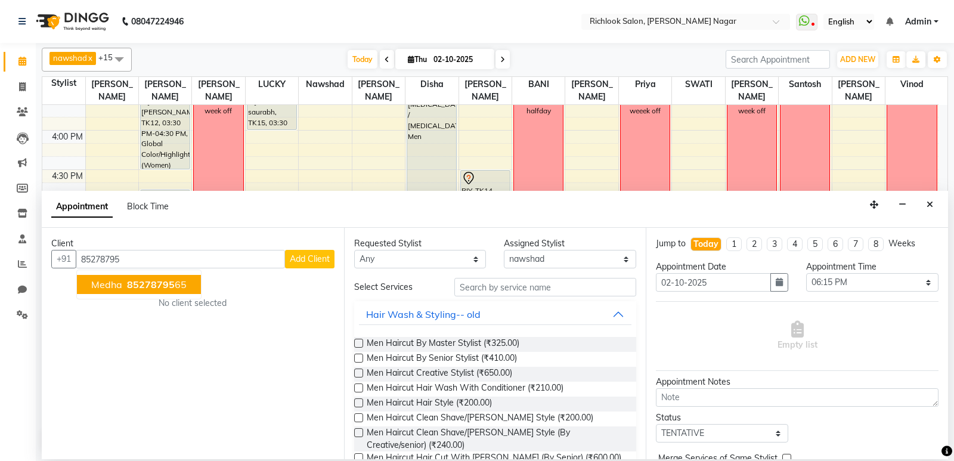
click at [132, 292] on button "[PERSON_NAME] 85278795 65" at bounding box center [139, 284] width 124 height 19
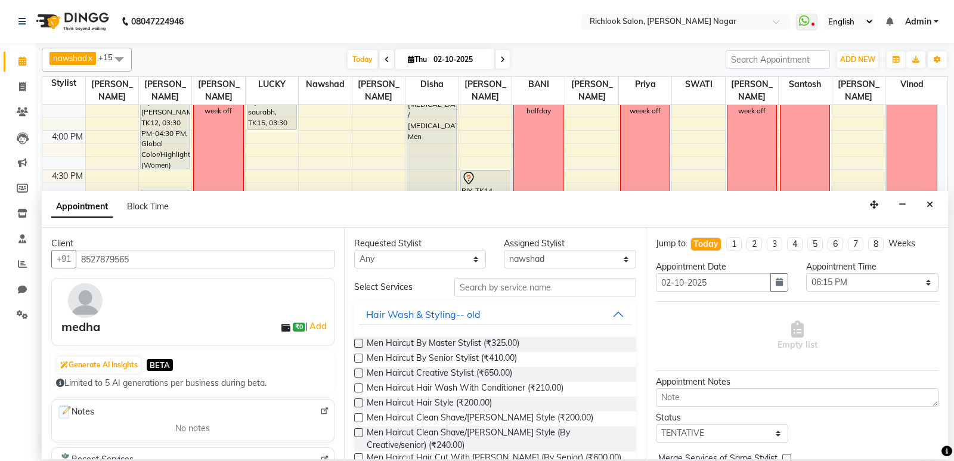
type input "8527879565"
click at [507, 287] on input "text" at bounding box center [545, 287] width 182 height 18
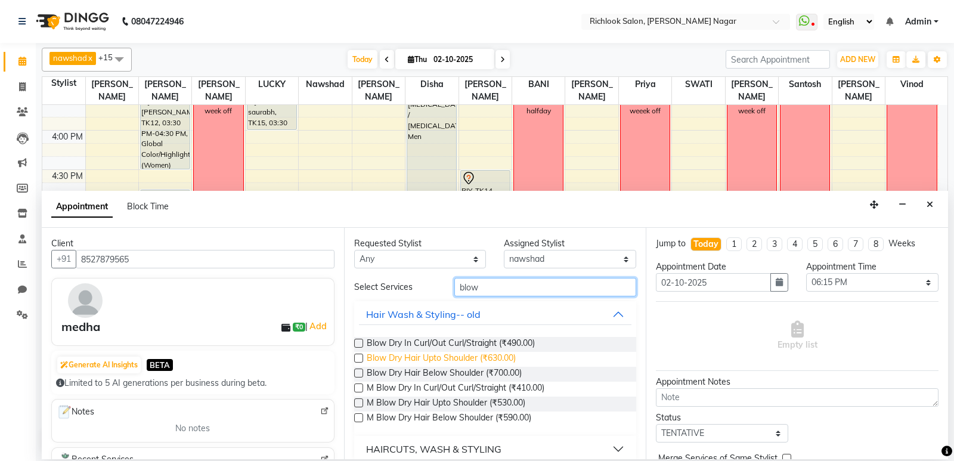
type input "blow"
click at [400, 361] on span "Blow Dry Hair Upto Shoulder (₹630.00)" at bounding box center [441, 359] width 149 height 15
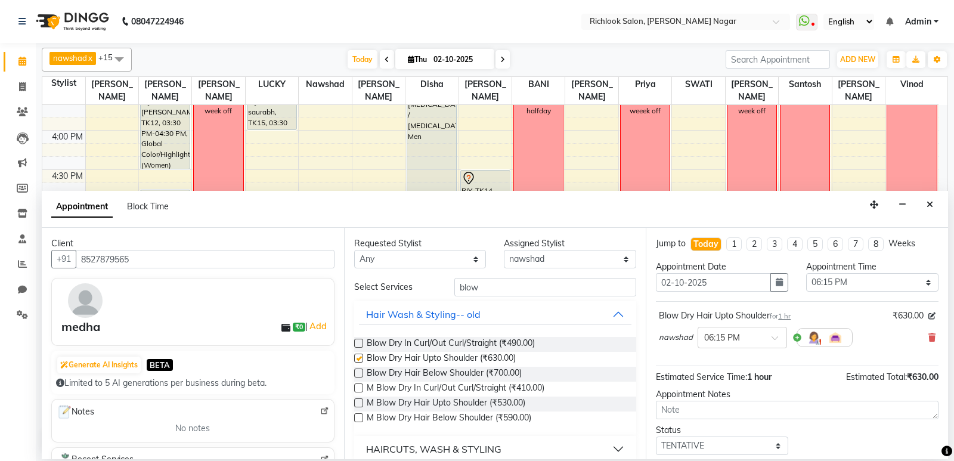
checkbox input "false"
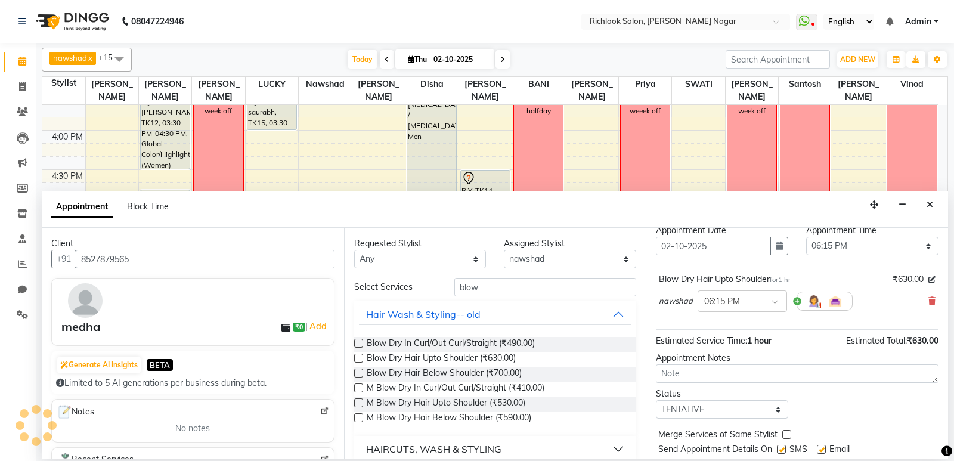
scroll to position [71, 0]
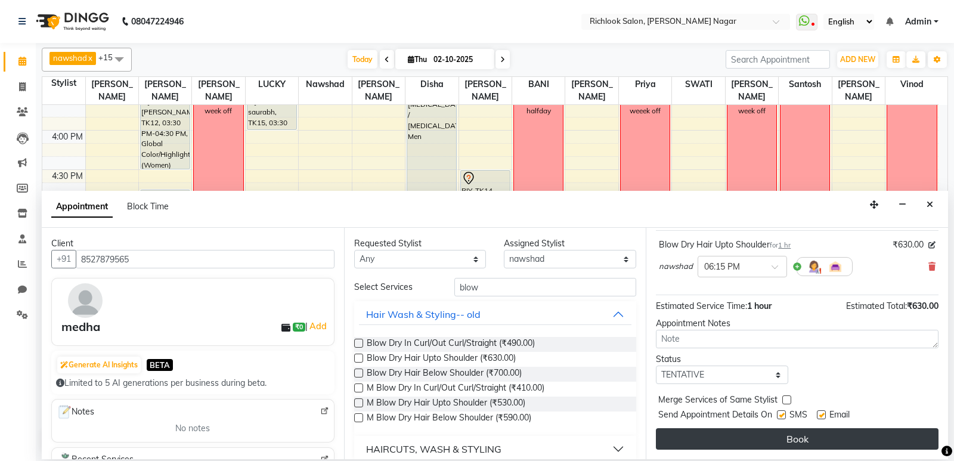
click at [807, 439] on button "Book" at bounding box center [797, 438] width 283 height 21
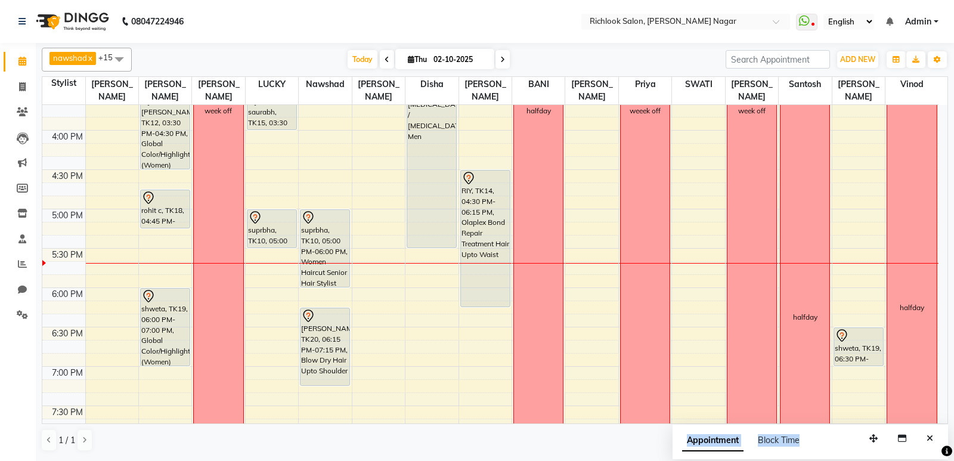
click at [954, 460] on html "08047224946 Select Location × Richlook Salon, [PERSON_NAME] Nagar WhatsApp Stat…" at bounding box center [477, 230] width 954 height 461
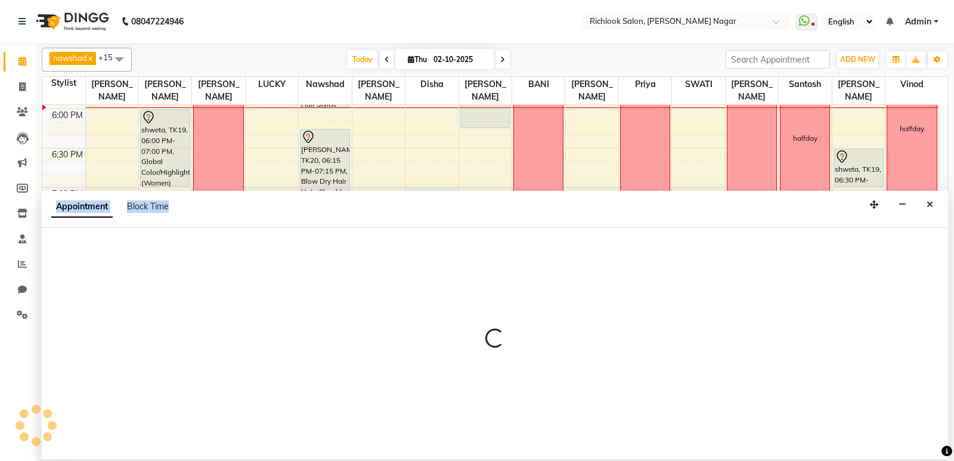
select select "54429"
select select "1140"
select select "tentative"
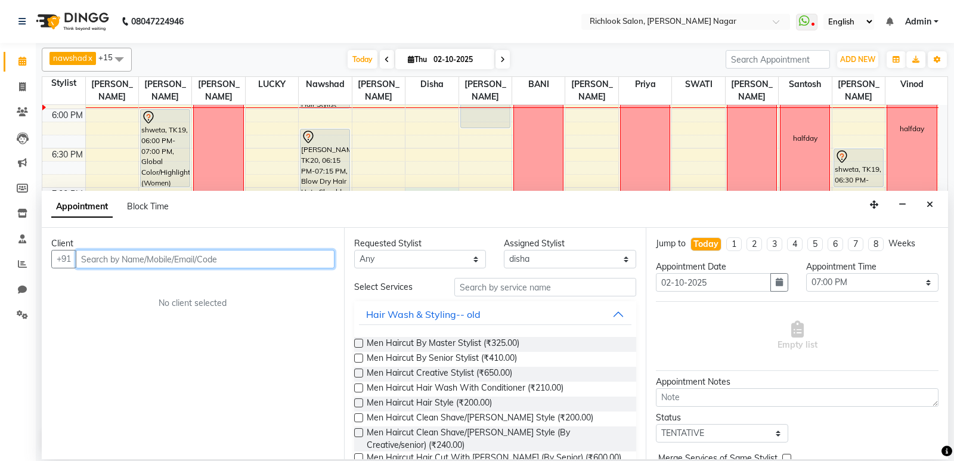
click at [215, 260] on input "text" at bounding box center [205, 259] width 259 height 18
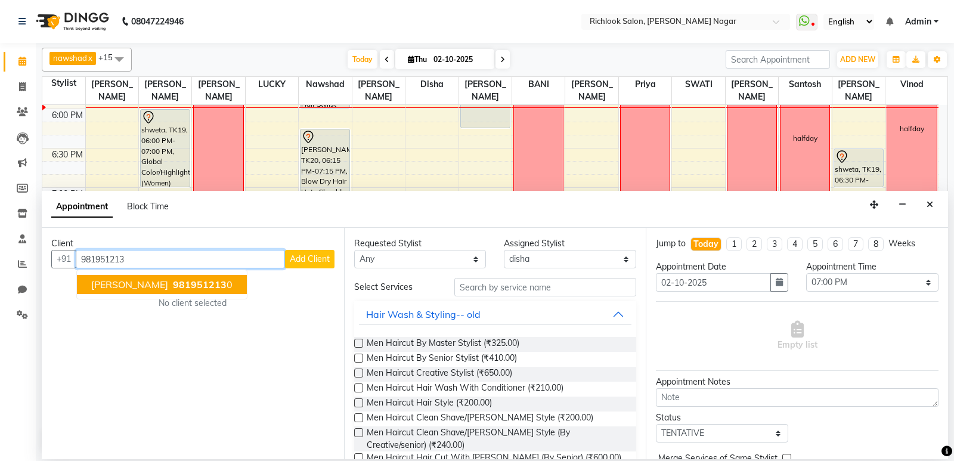
click at [117, 286] on span "[PERSON_NAME]" at bounding box center [129, 285] width 77 height 12
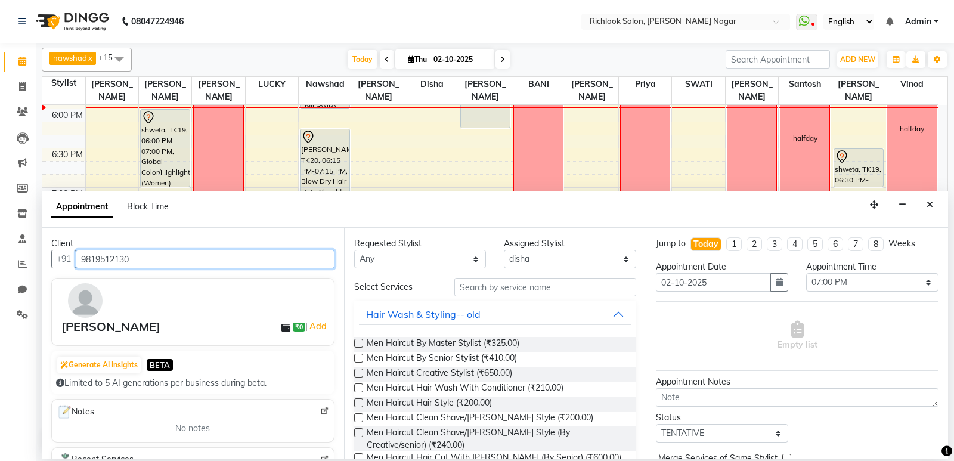
type input "9819512130"
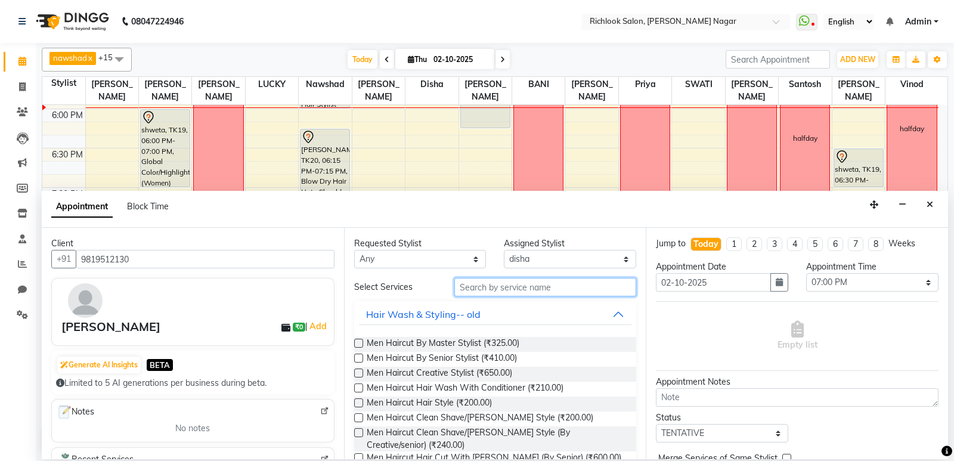
click at [485, 287] on input "text" at bounding box center [545, 287] width 182 height 18
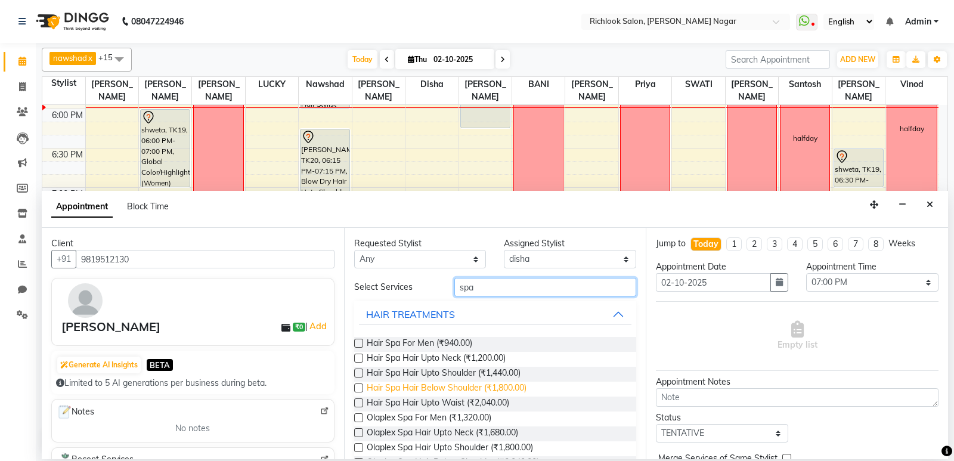
type input "spa"
click at [410, 388] on span "Hair Spa Hair Below Shoulder (₹1,800.00)" at bounding box center [447, 389] width 160 height 15
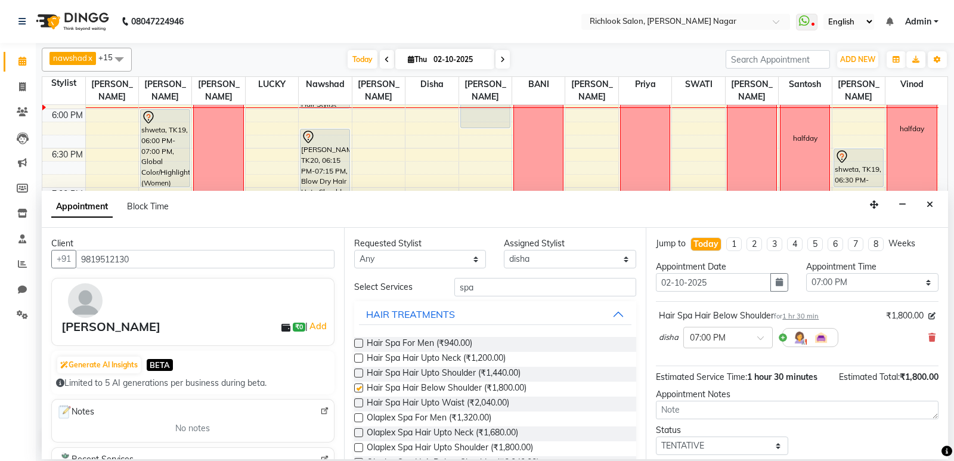
checkbox input "false"
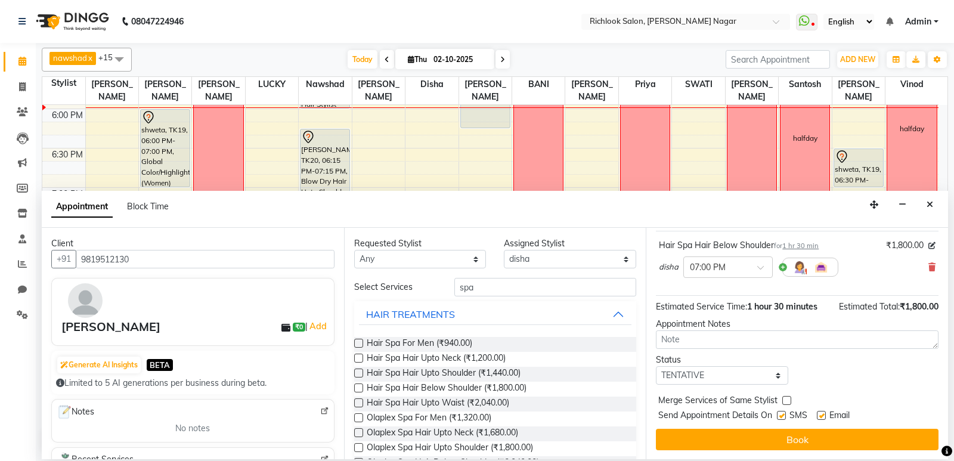
scroll to position [71, 0]
drag, startPoint x: 603, startPoint y: 259, endPoint x: 614, endPoint y: 252, distance: 13.2
click at [603, 259] on select "Select [PERSON_NAME] BANI disha [PERSON_NAME] [PERSON_NAME] [PERSON_NAME] priya…" at bounding box center [570, 259] width 132 height 18
select select "93292"
click at [504, 250] on select "Select [PERSON_NAME] BANI disha [PERSON_NAME] [PERSON_NAME] [PERSON_NAME] priya…" at bounding box center [570, 259] width 132 height 18
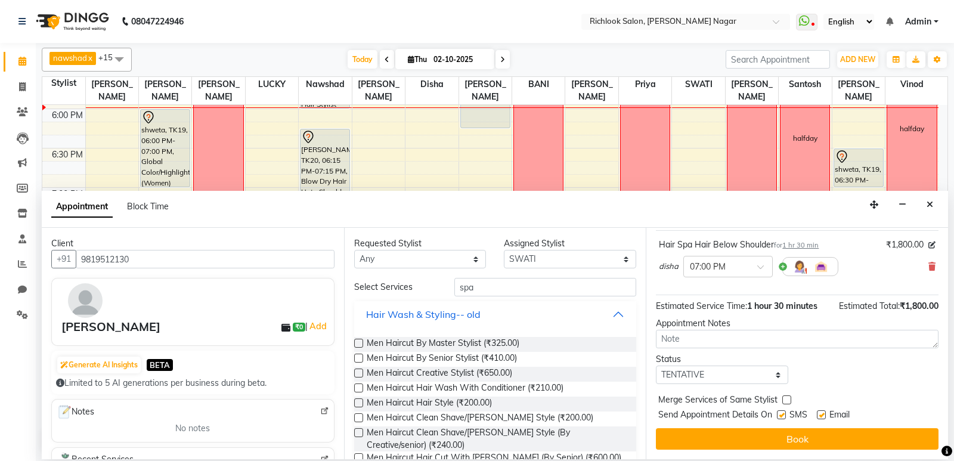
click at [524, 318] on button "Hair Wash & Styling-- old" at bounding box center [495, 314] width 273 height 21
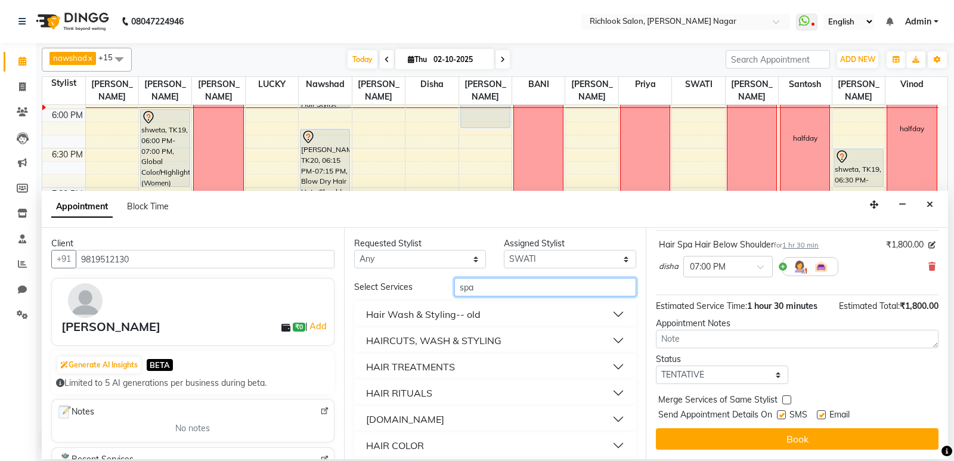
click at [511, 290] on input "spa" at bounding box center [545, 287] width 182 height 18
drag, startPoint x: 524, startPoint y: 287, endPoint x: 159, endPoint y: 258, distance: 366.2
click at [174, 261] on div "Client [PHONE_NUMBER] [PERSON_NAME] ₹0 | Add Generate AI Insights BETA Limited …" at bounding box center [495, 343] width 906 height 231
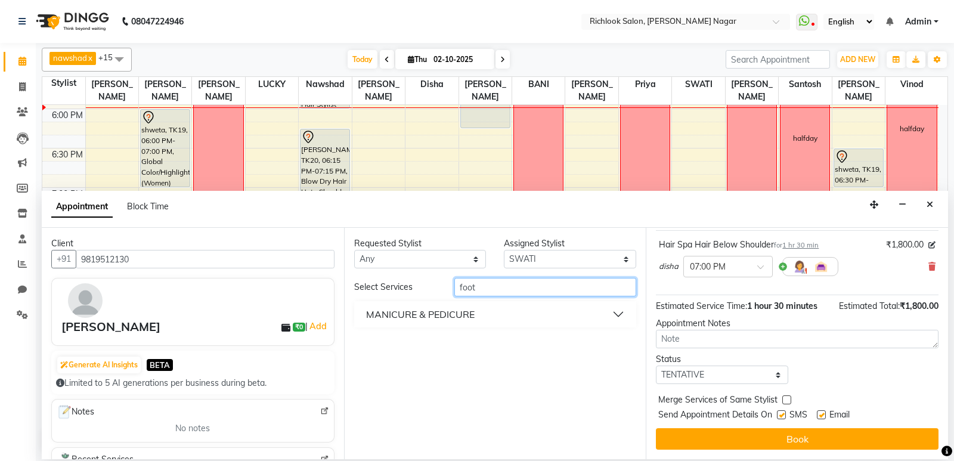
type input "foot"
click at [400, 317] on div "MANICURE & PEDICURE" at bounding box center [420, 314] width 109 height 14
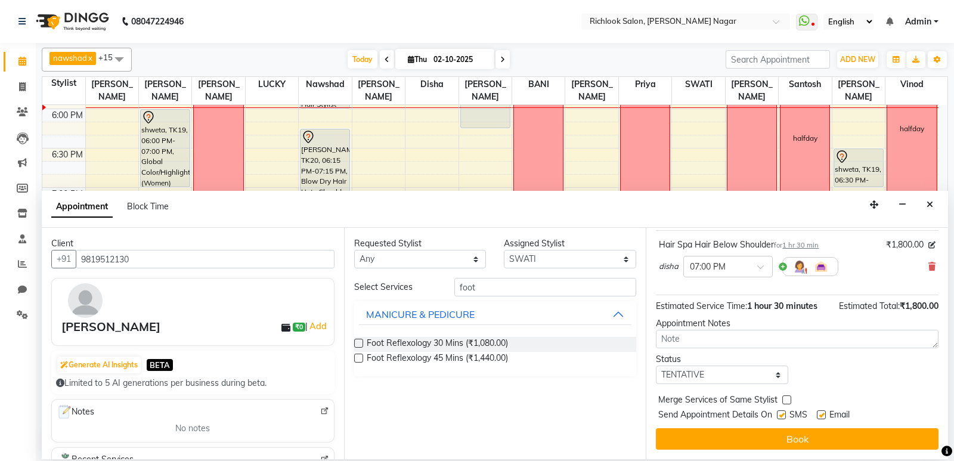
click at [357, 342] on label at bounding box center [358, 343] width 9 height 9
click at [357, 342] on input "checkbox" at bounding box center [358, 345] width 8 height 8
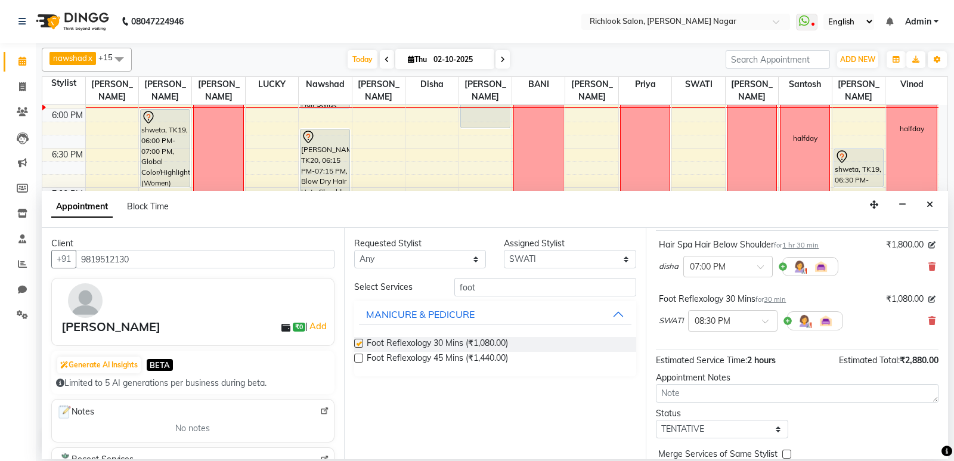
checkbox input "false"
click at [711, 312] on div "× 08:30 PM" at bounding box center [732, 320] width 89 height 21
click at [714, 360] on div "07:00 PM" at bounding box center [733, 361] width 88 height 22
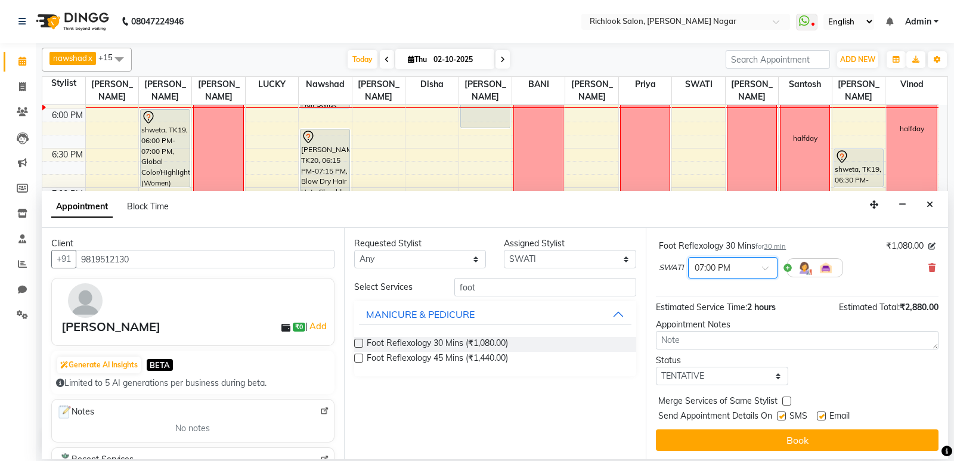
scroll to position [138, 0]
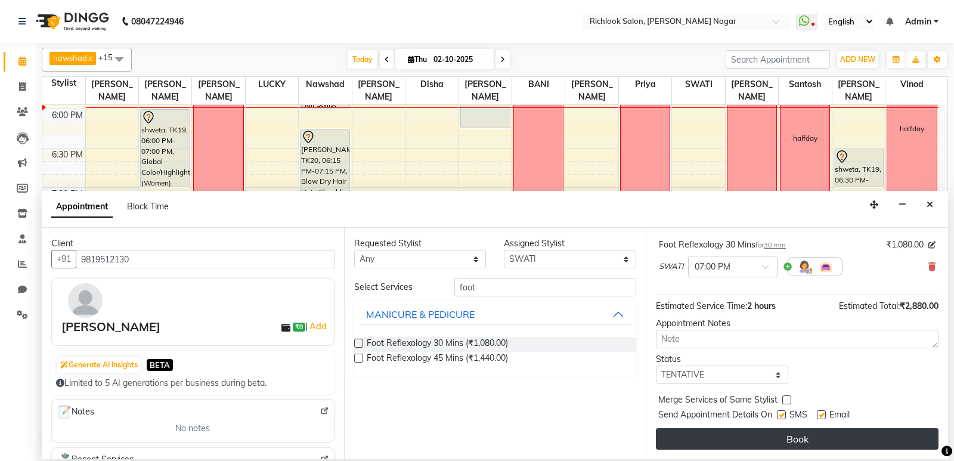
click at [768, 438] on button "Book" at bounding box center [797, 438] width 283 height 21
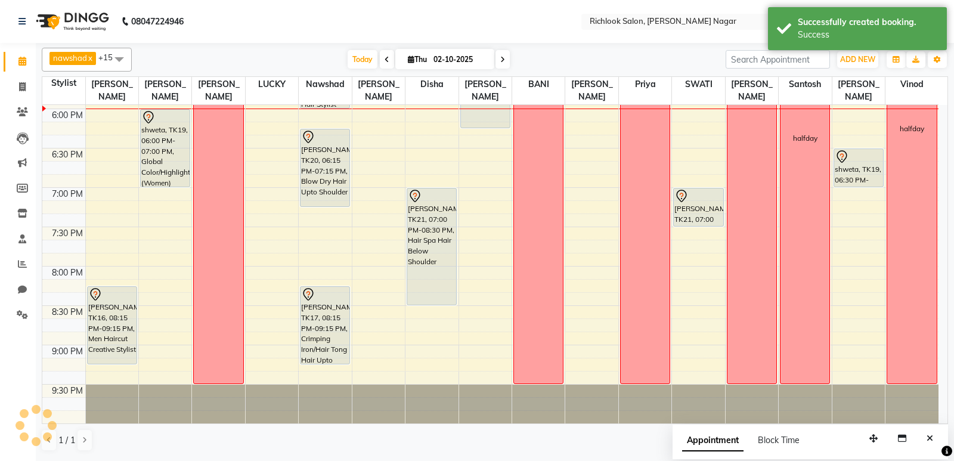
scroll to position [704, 0]
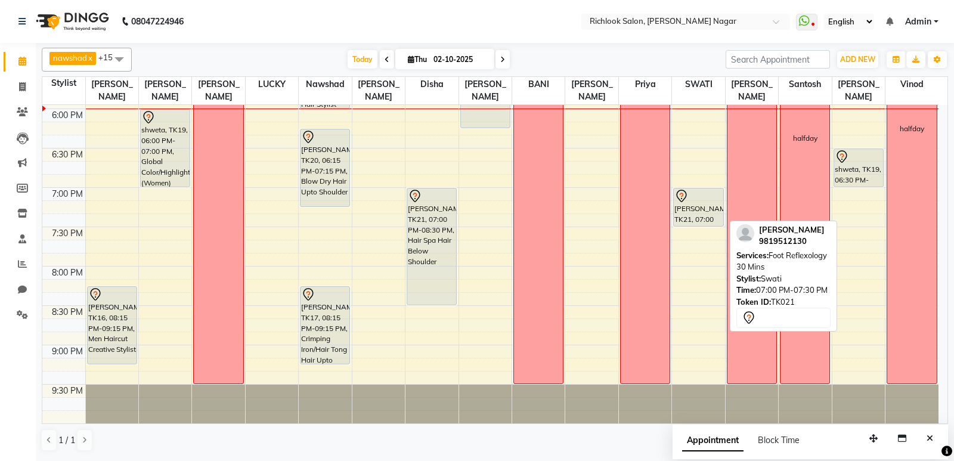
click at [696, 220] on div "[PERSON_NAME], TK21, 07:00 PM-07:30 PM, Foot Reflexology 30 Mins" at bounding box center [698, 207] width 49 height 38
select select "7"
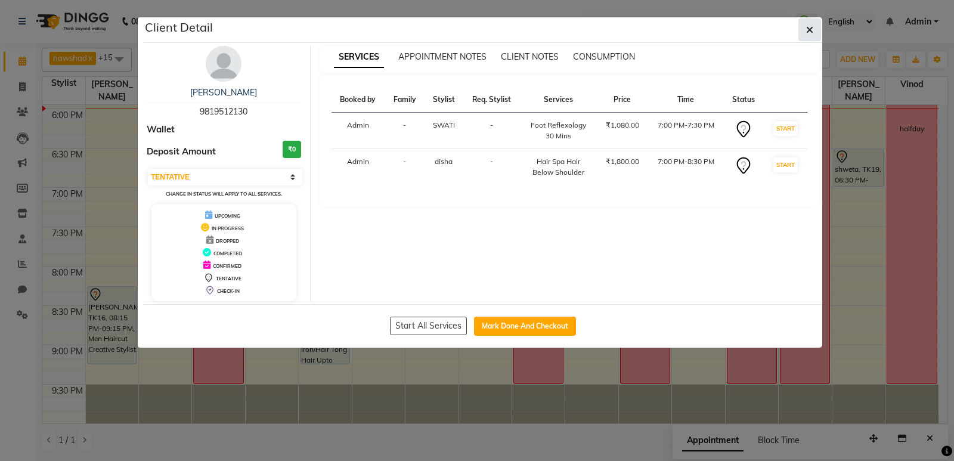
click at [809, 28] on icon "button" at bounding box center [809, 30] width 7 height 10
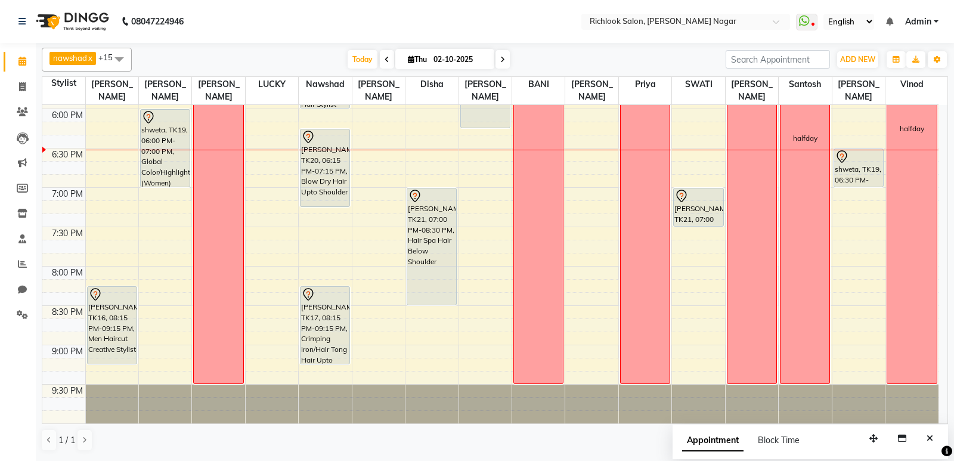
click at [505, 58] on span at bounding box center [503, 59] width 14 height 18
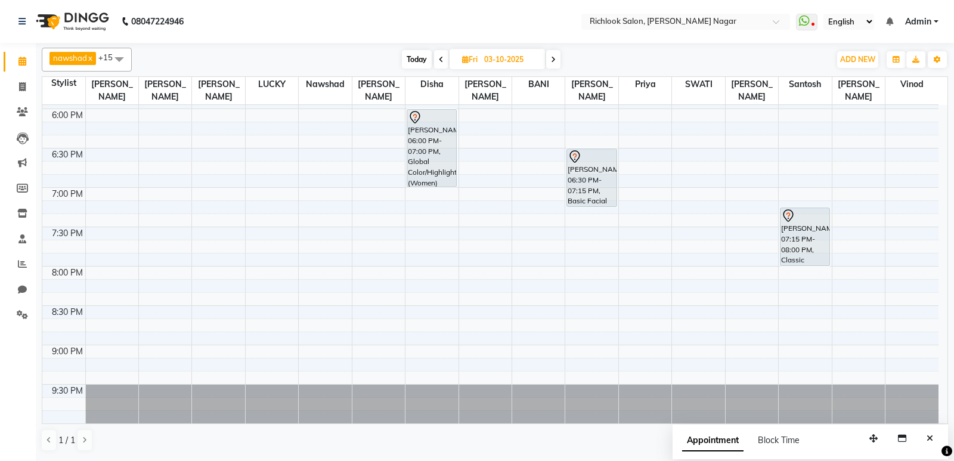
click at [552, 54] on span at bounding box center [553, 59] width 14 height 18
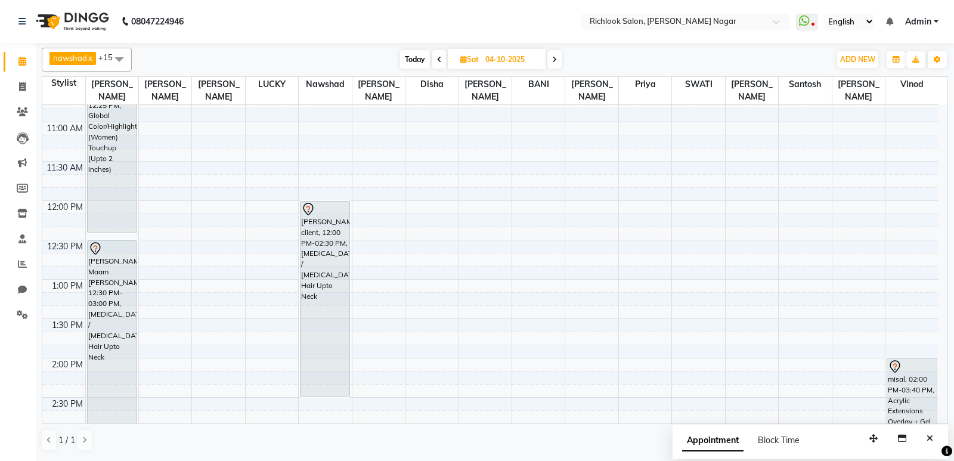
scroll to position [110, 0]
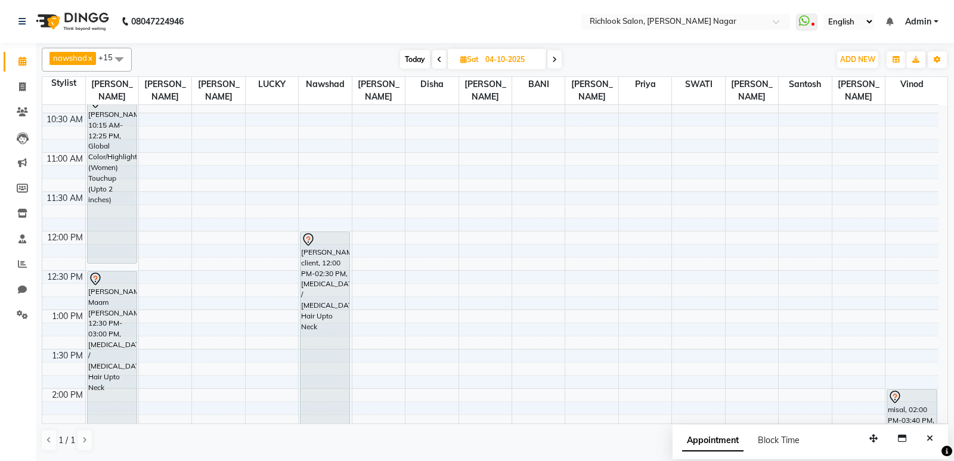
click at [414, 63] on span "Today" at bounding box center [415, 59] width 30 height 18
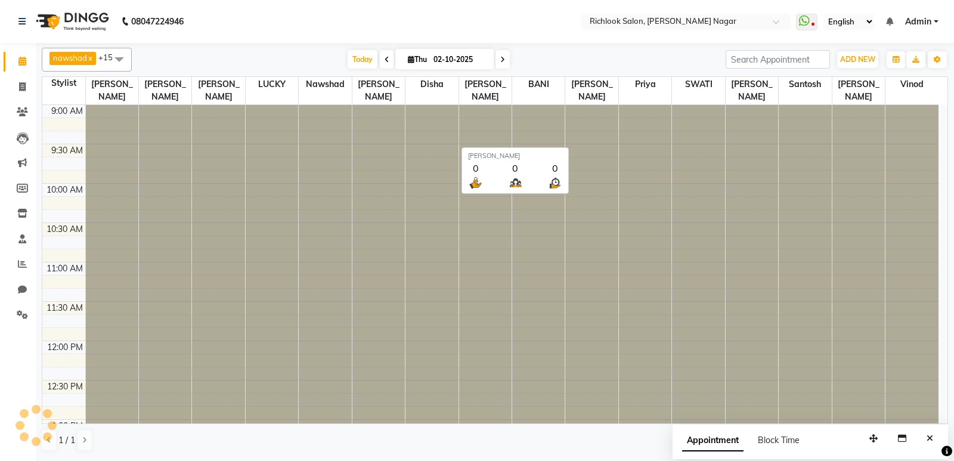
scroll to position [704, 0]
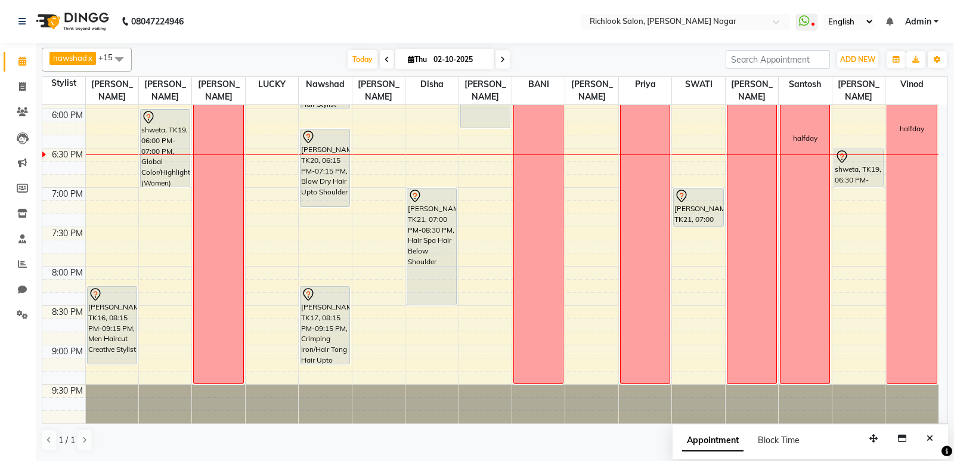
click at [502, 59] on icon at bounding box center [502, 59] width 5 height 7
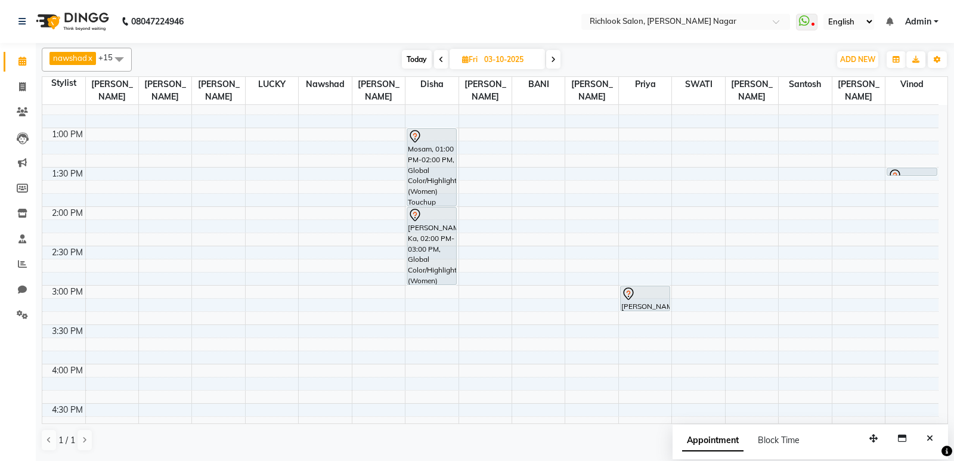
scroll to position [287, 0]
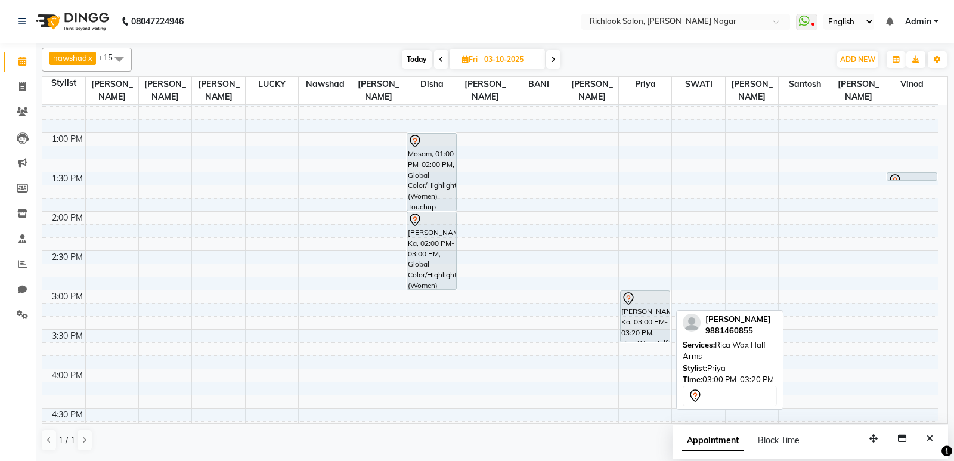
drag, startPoint x: 645, startPoint y: 314, endPoint x: 644, endPoint y: 341, distance: 26.8
click at [644, 341] on div "[PERSON_NAME] [PERSON_NAME], 10:30 AM-11:30 AM, Advance/Premium Facial Pearls E…" at bounding box center [645, 329] width 52 height 1023
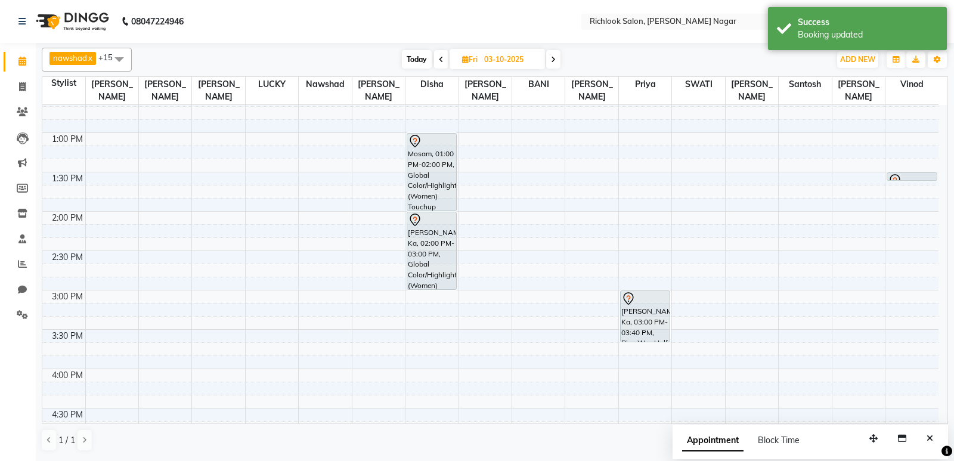
click at [422, 60] on span "Today" at bounding box center [417, 59] width 30 height 18
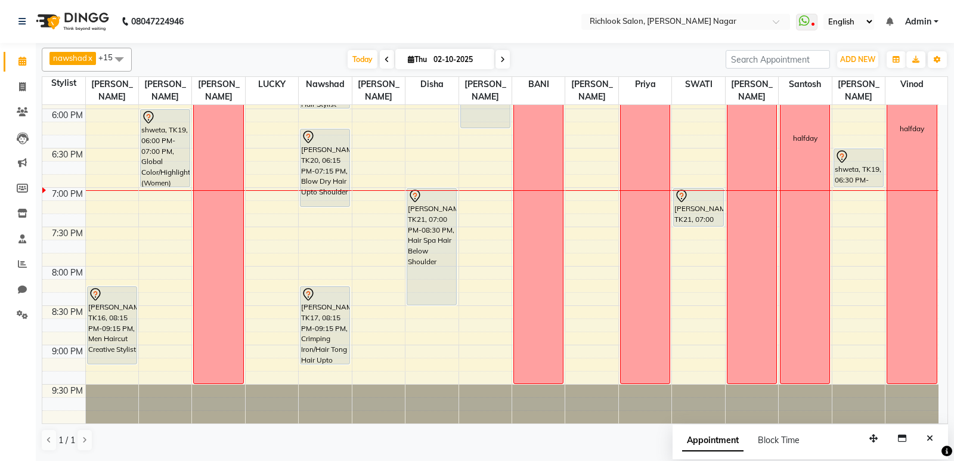
click at [505, 55] on span at bounding box center [503, 59] width 14 height 18
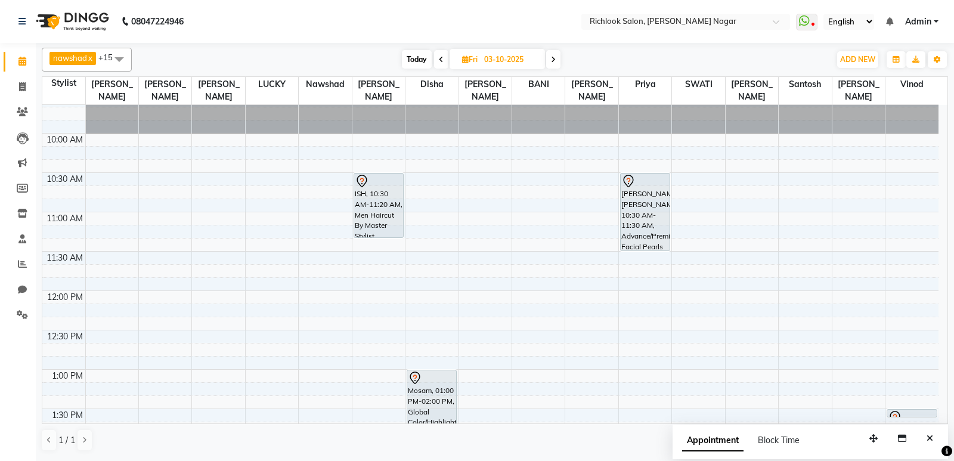
scroll to position [48, 0]
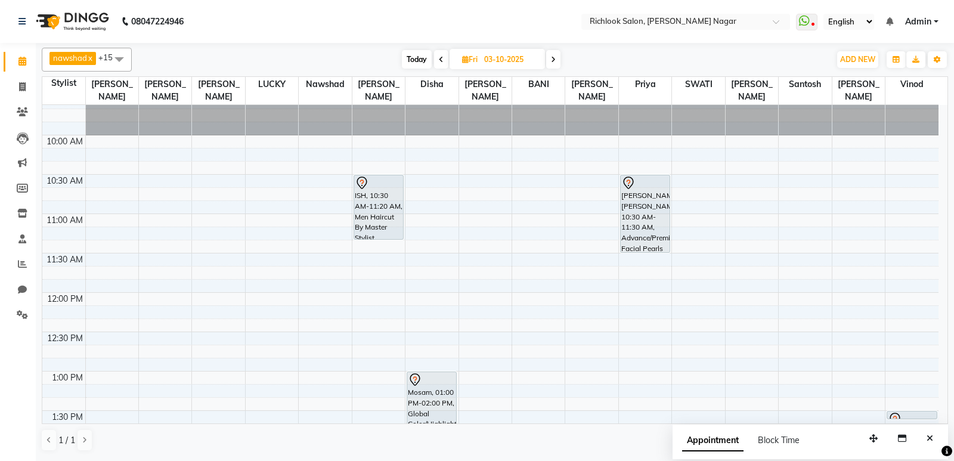
click at [418, 60] on span "Today" at bounding box center [417, 59] width 30 height 18
type input "02-10-2025"
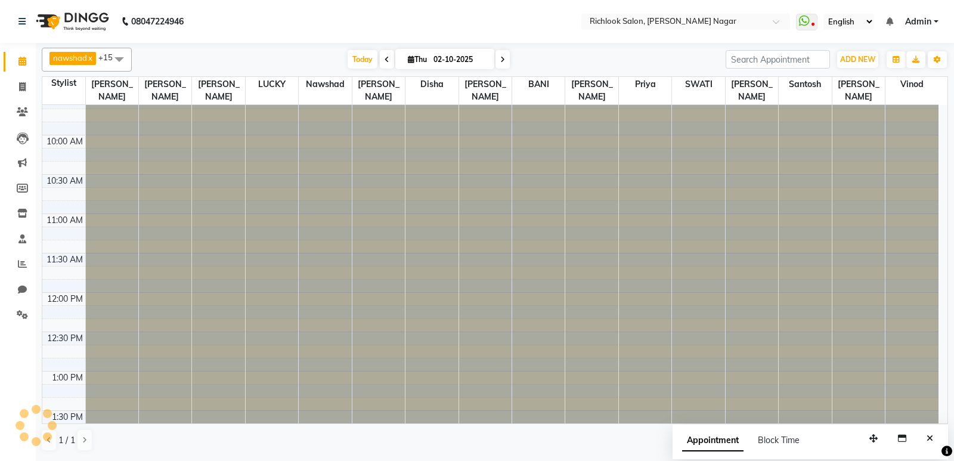
scroll to position [704, 0]
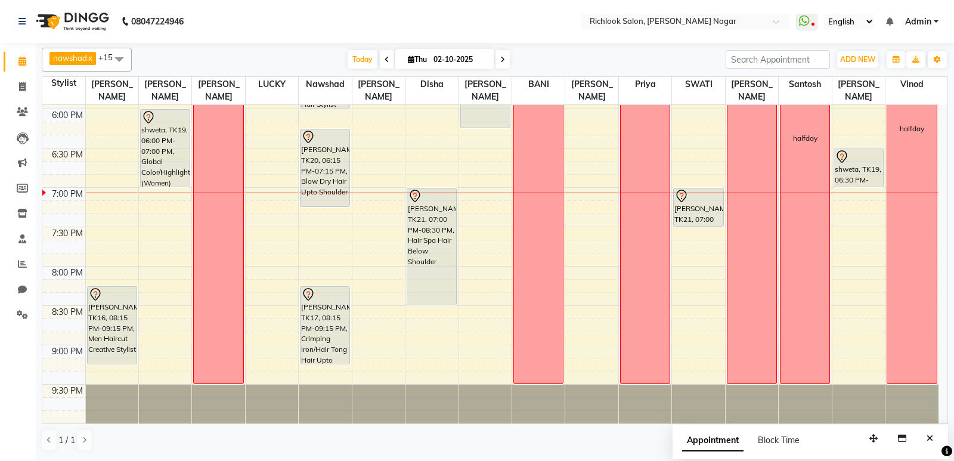
click at [413, 59] on span "Thu" at bounding box center [417, 59] width 25 height 9
select select "10"
select select "2025"
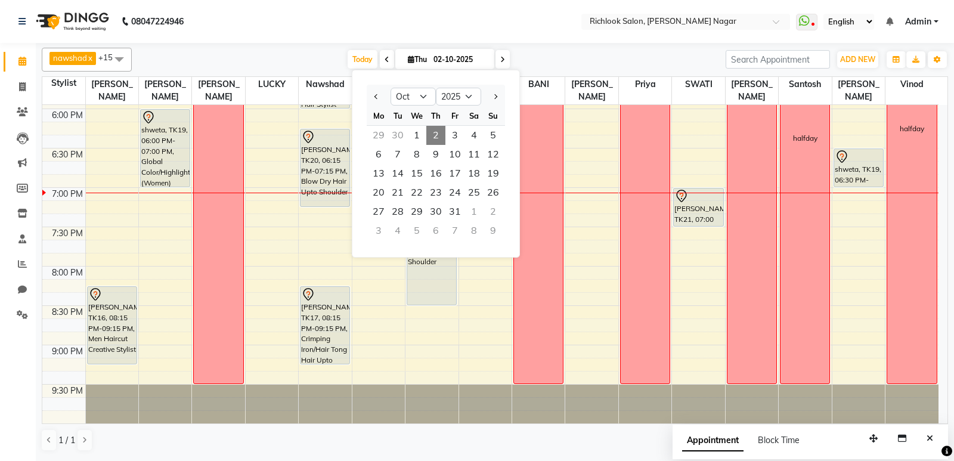
click at [550, 59] on div "[DATE] [DATE] Jan Feb Mar Apr May Jun [DATE] Aug Sep Oct Nov [DATE] 2016 2017 2…" at bounding box center [429, 60] width 582 height 18
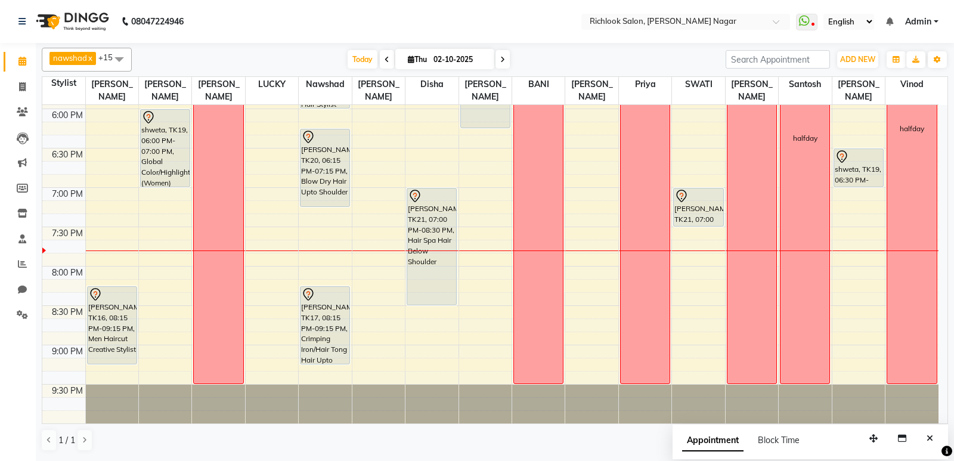
click at [500, 60] on icon at bounding box center [502, 59] width 5 height 7
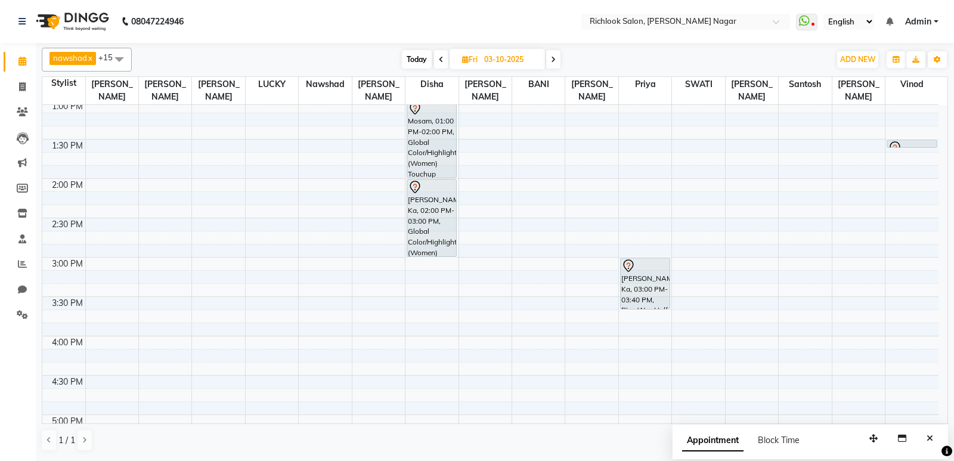
scroll to position [406, 0]
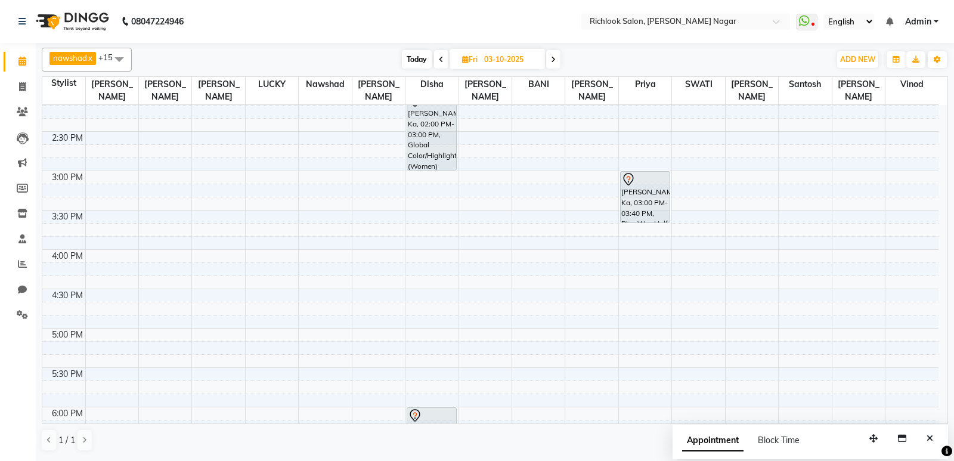
click at [555, 58] on icon at bounding box center [553, 59] width 5 height 7
type input "04-10-2025"
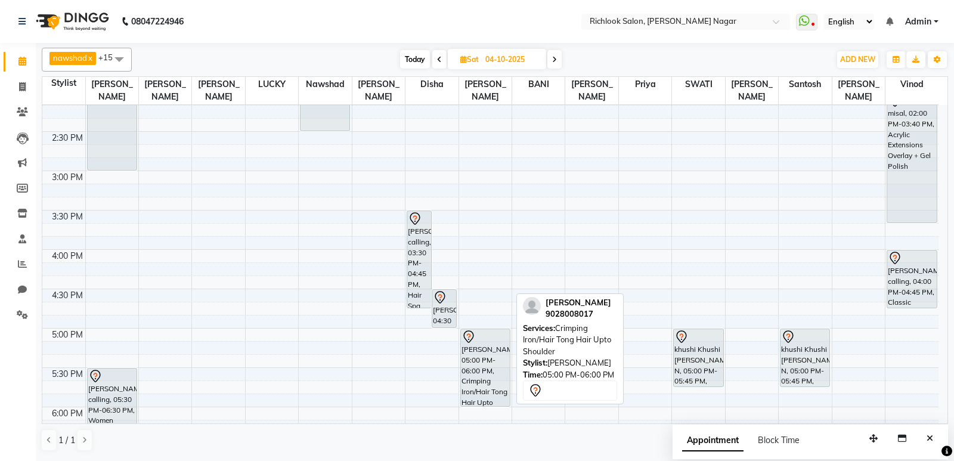
click at [485, 377] on div "[PERSON_NAME], 05:00 PM-06:00 PM, Crimping Iron/Hair Tong Hair Upto Shoulder" at bounding box center [485, 367] width 49 height 77
select select "7"
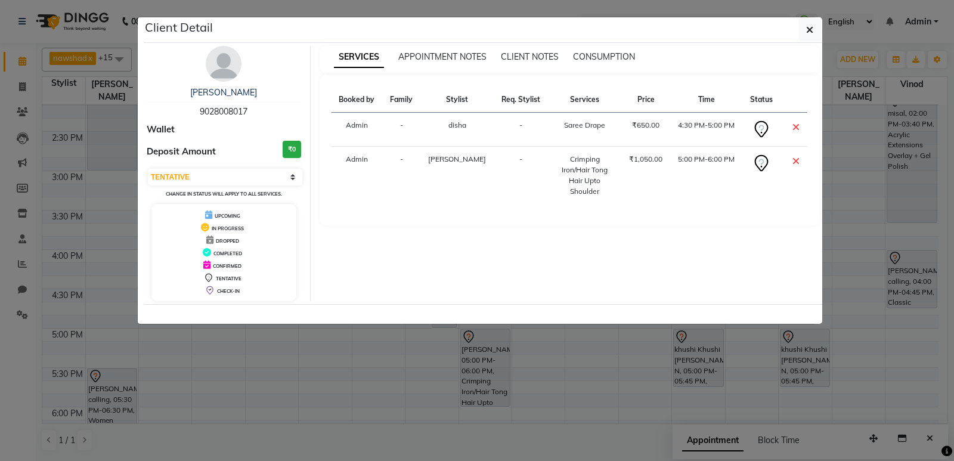
drag, startPoint x: 263, startPoint y: 115, endPoint x: 175, endPoint y: 112, distance: 88.3
click at [175, 112] on div "[PERSON_NAME] 9028008017" at bounding box center [224, 102] width 154 height 32
copy span "9028008017"
click at [810, 33] on icon "button" at bounding box center [809, 30] width 7 height 10
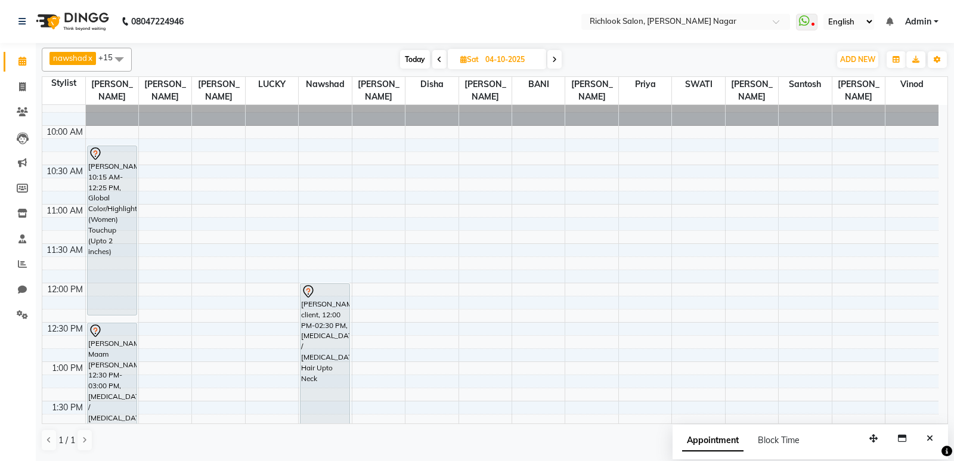
scroll to position [48, 0]
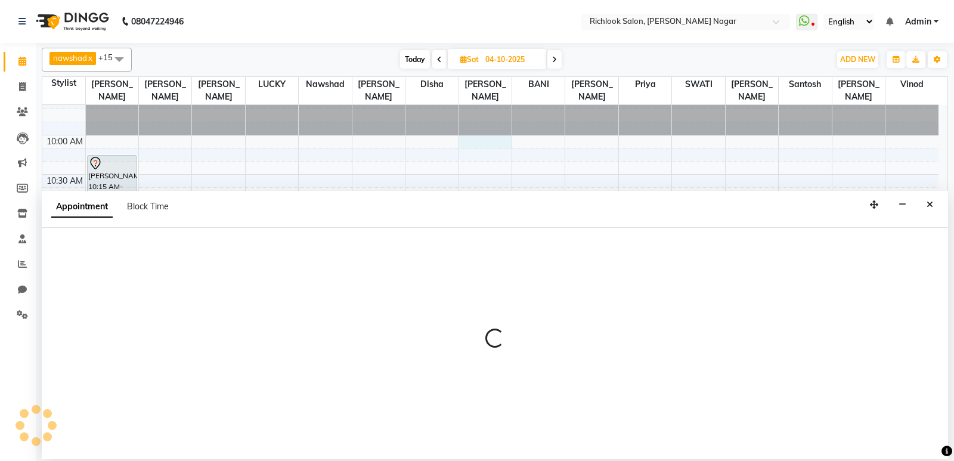
select select "65664"
select select "tentative"
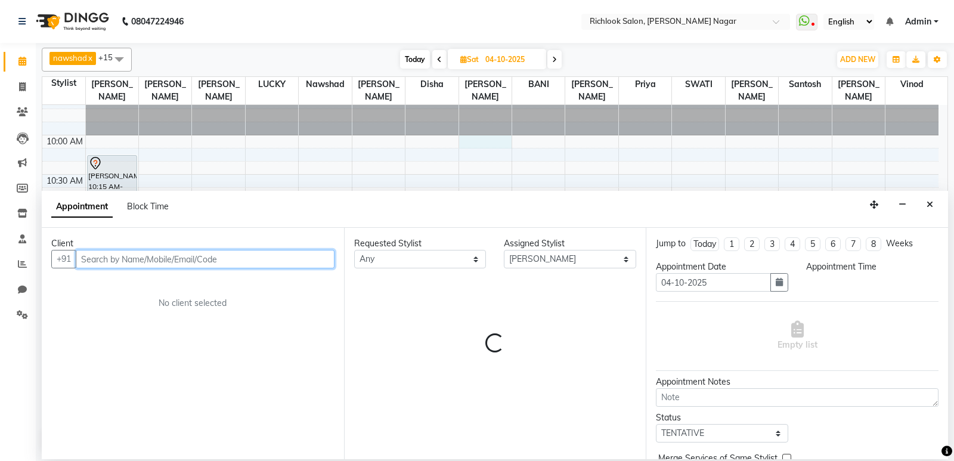
select select "600"
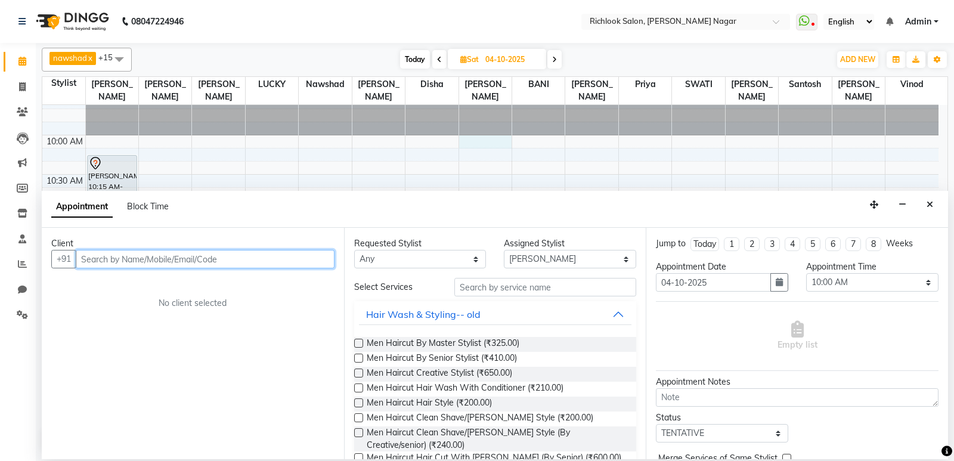
click at [155, 263] on input "text" at bounding box center [205, 259] width 259 height 18
paste input "9028008017"
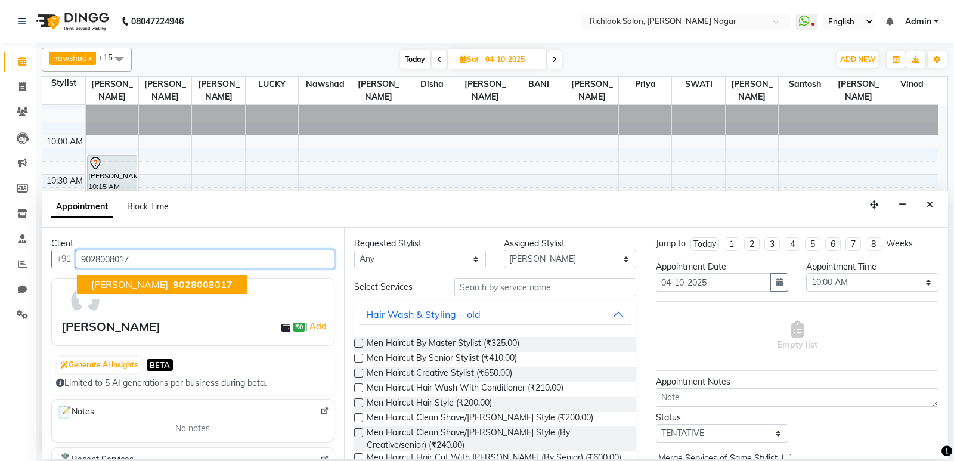
type input "9028008017"
click at [131, 328] on div "[PERSON_NAME]" at bounding box center [110, 327] width 99 height 18
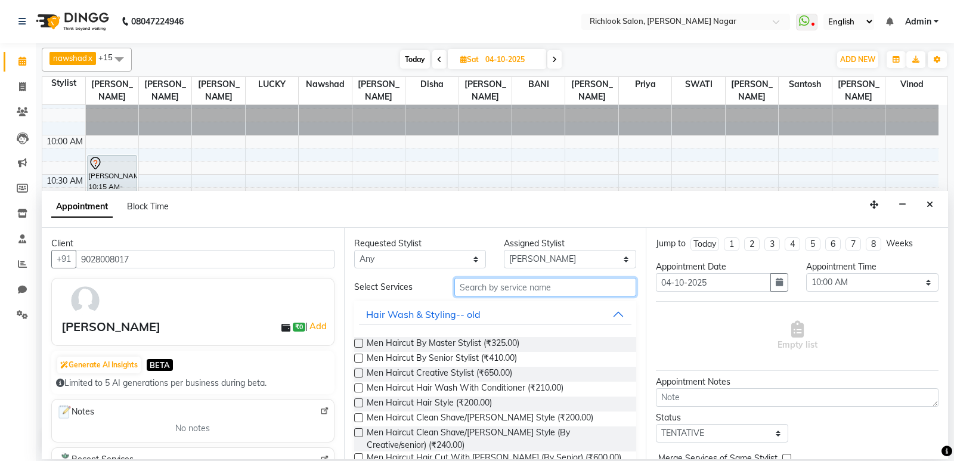
click at [508, 286] on input "text" at bounding box center [545, 287] width 182 height 18
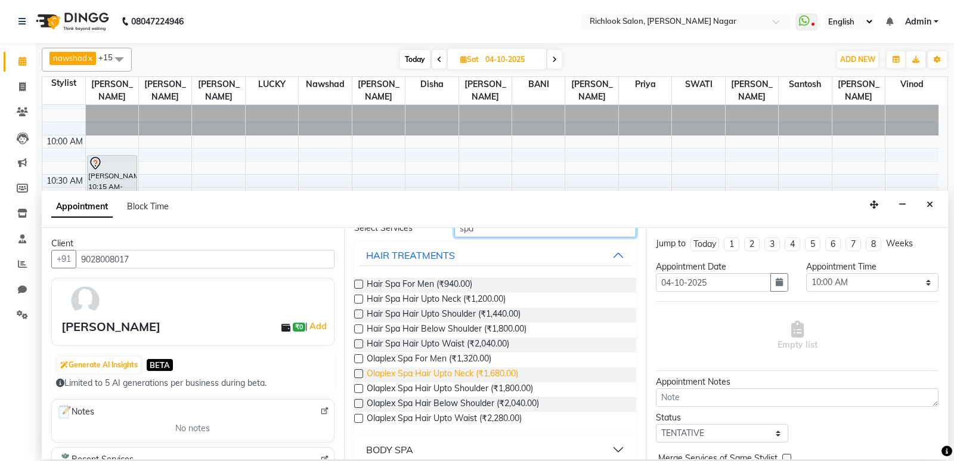
scroll to position [60, 0]
type input "spa"
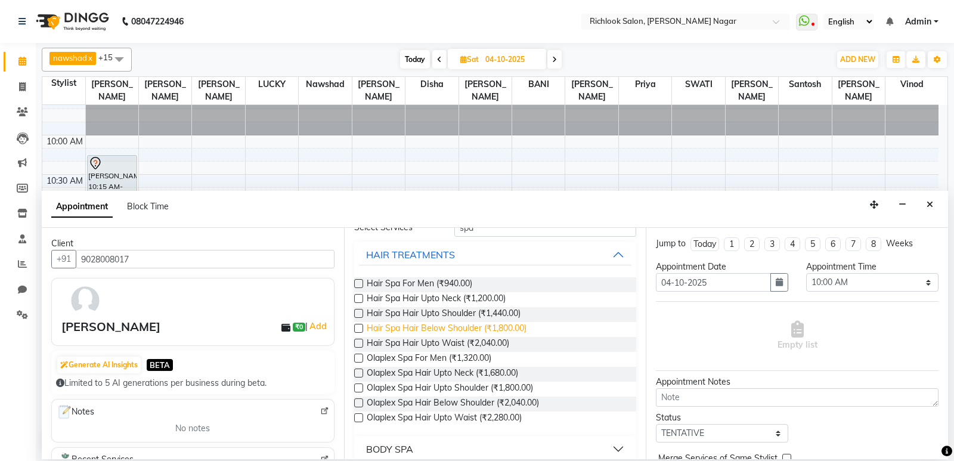
click at [368, 334] on span "Hair Spa Hair Below Shoulder (₹1,800.00)" at bounding box center [447, 329] width 160 height 15
checkbox input "false"
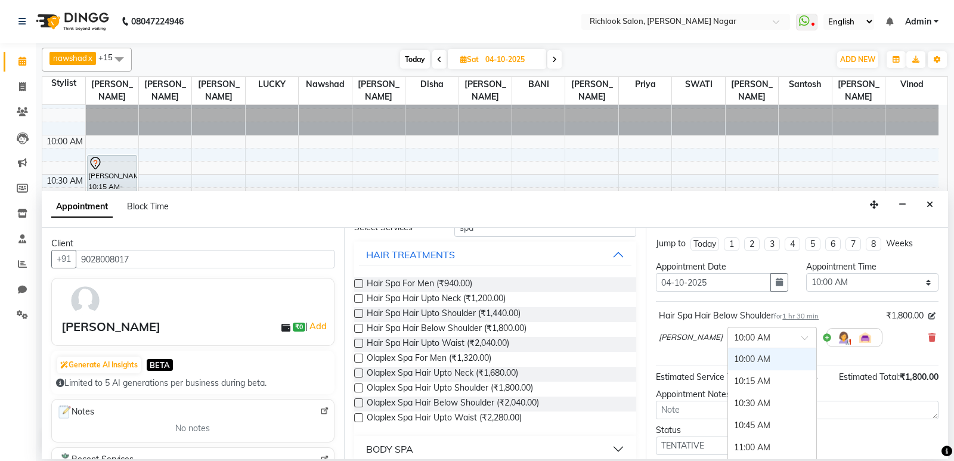
click at [751, 339] on div at bounding box center [772, 336] width 88 height 13
click at [728, 386] on div "11:00 AM" at bounding box center [772, 388] width 88 height 22
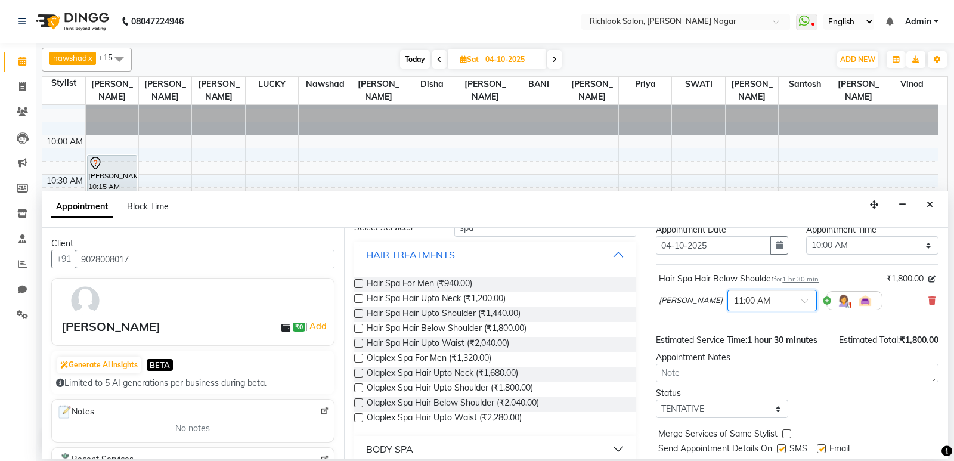
scroll to position [71, 0]
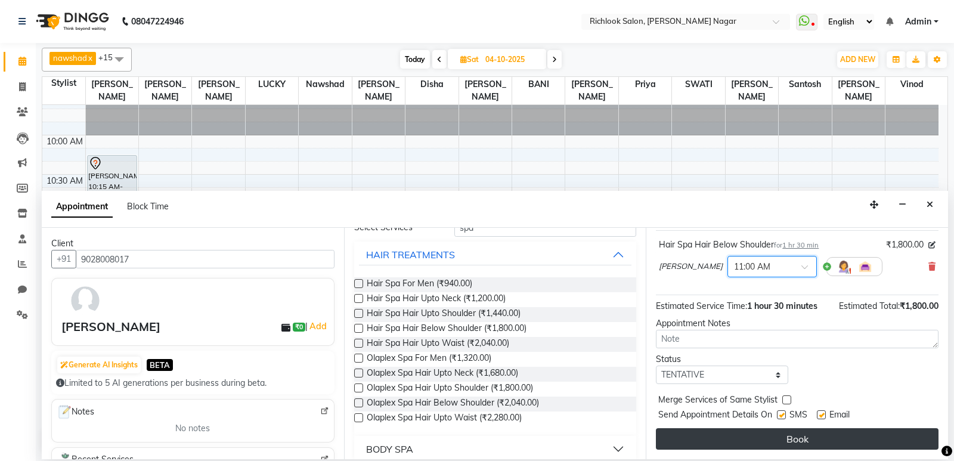
click at [791, 437] on button "Book" at bounding box center [797, 438] width 283 height 21
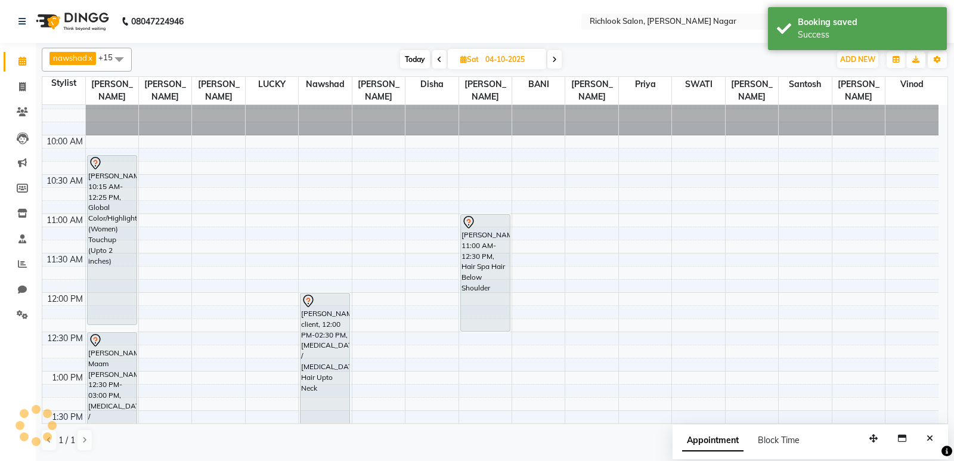
scroll to position [0, 0]
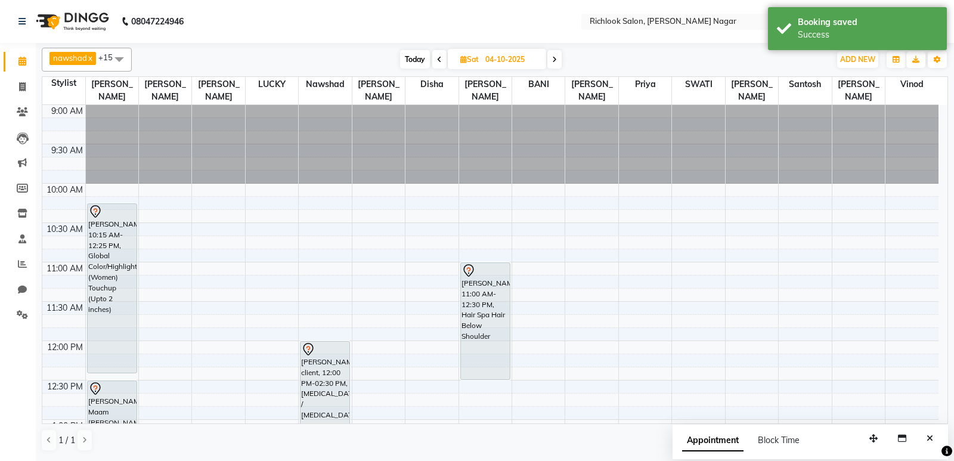
click at [418, 60] on span "Today" at bounding box center [415, 59] width 30 height 18
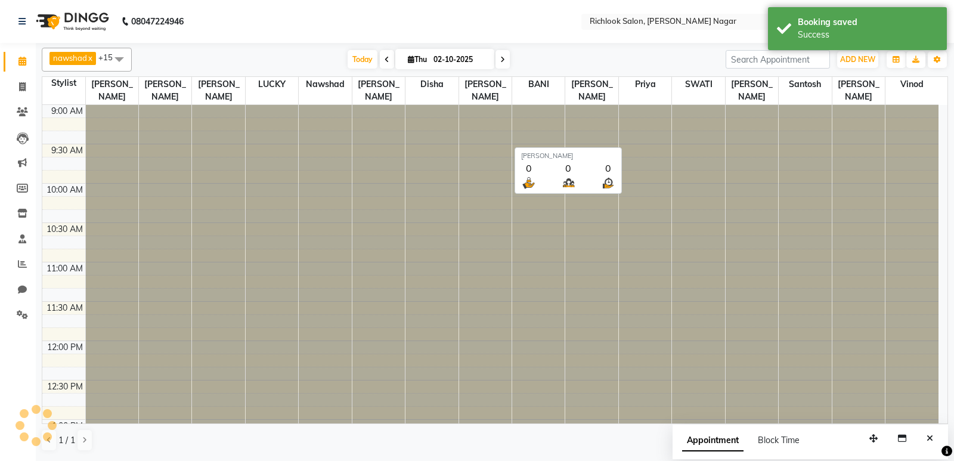
scroll to position [704, 0]
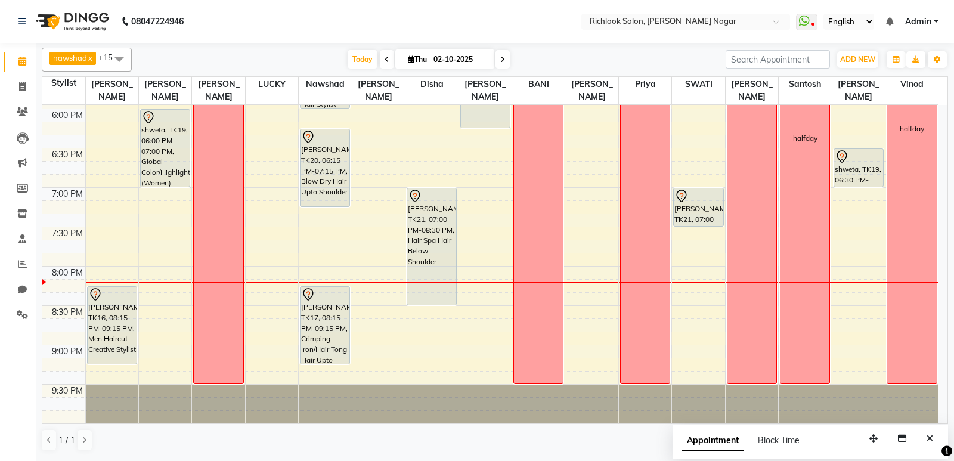
click at [499, 59] on span at bounding box center [503, 59] width 14 height 18
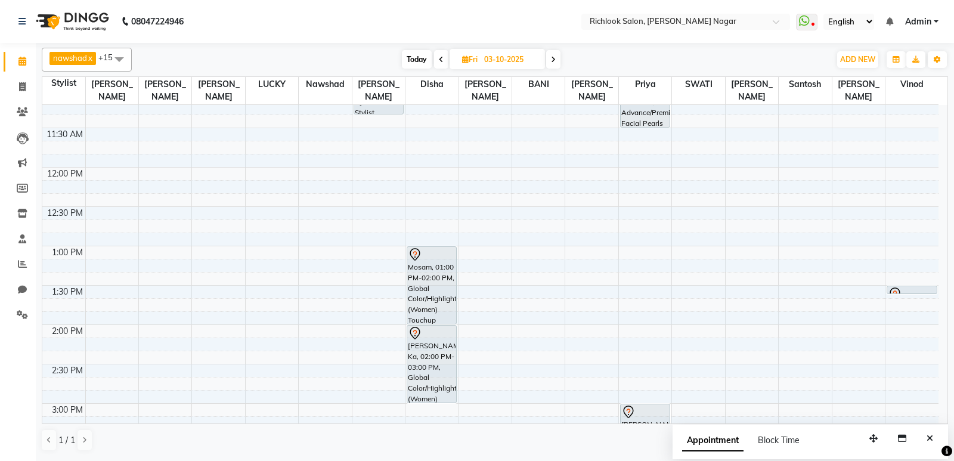
scroll to position [287, 0]
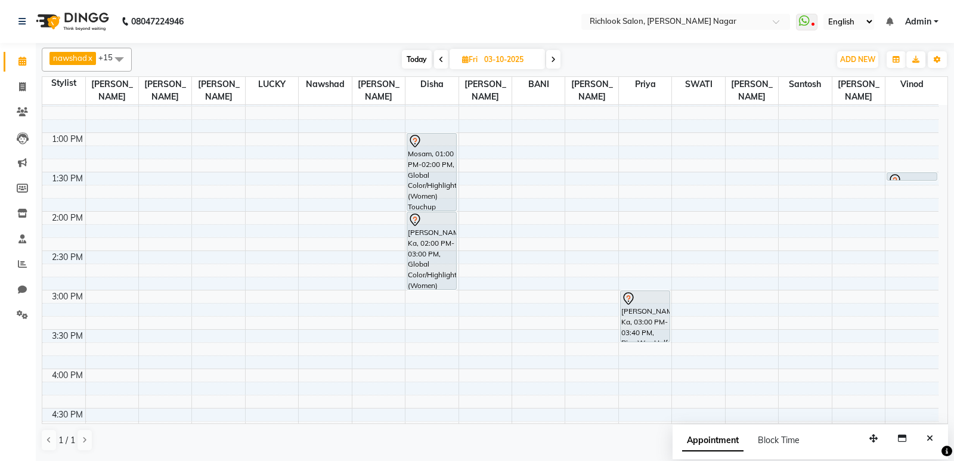
click at [413, 57] on span "Today" at bounding box center [417, 59] width 30 height 18
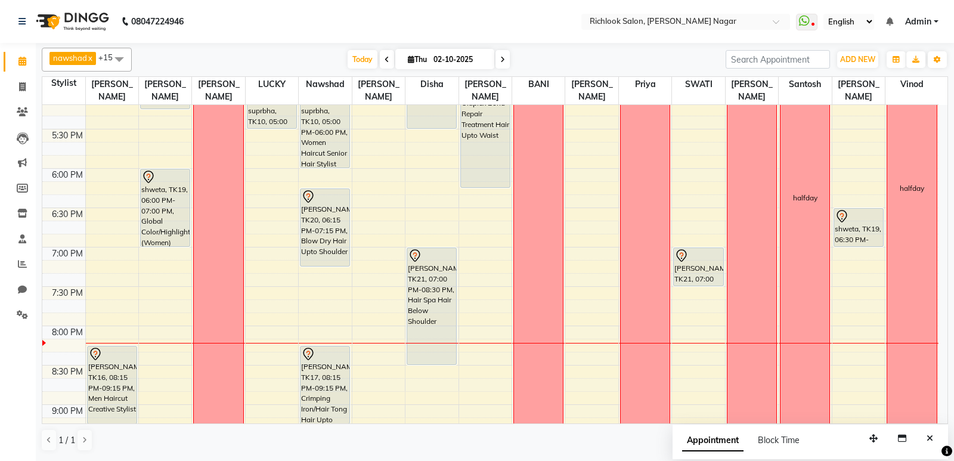
scroll to position [704, 0]
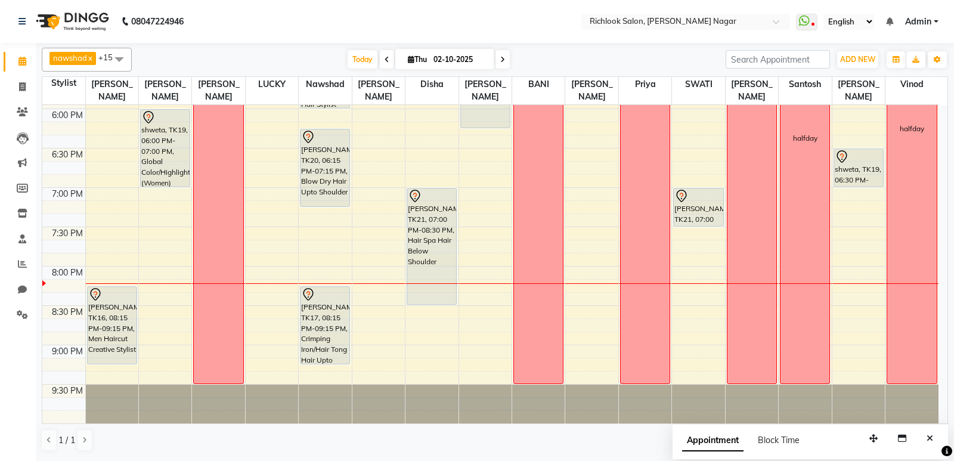
click at [500, 54] on span at bounding box center [503, 59] width 14 height 18
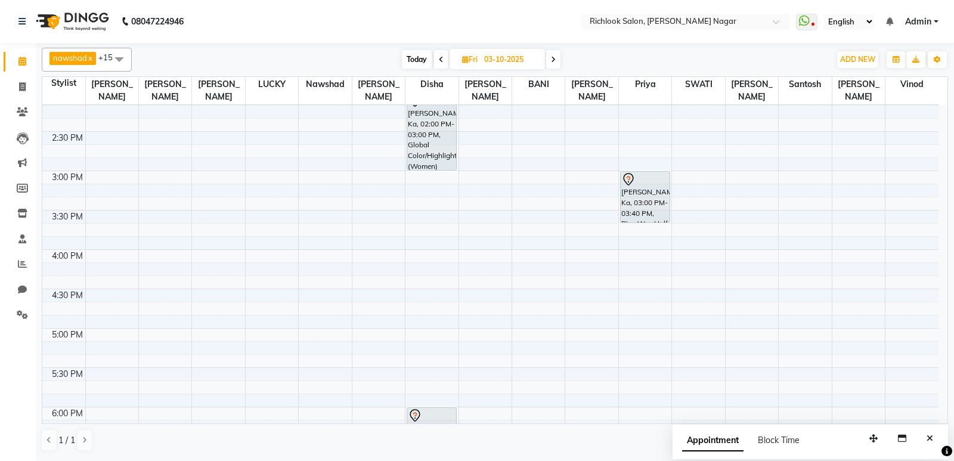
scroll to position [168, 0]
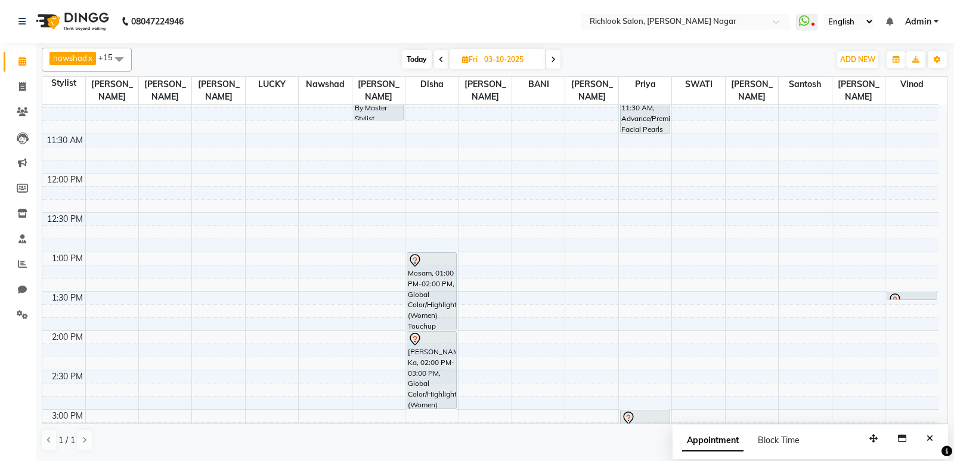
click at [423, 58] on span "Today" at bounding box center [417, 59] width 30 height 18
type input "02-10-2025"
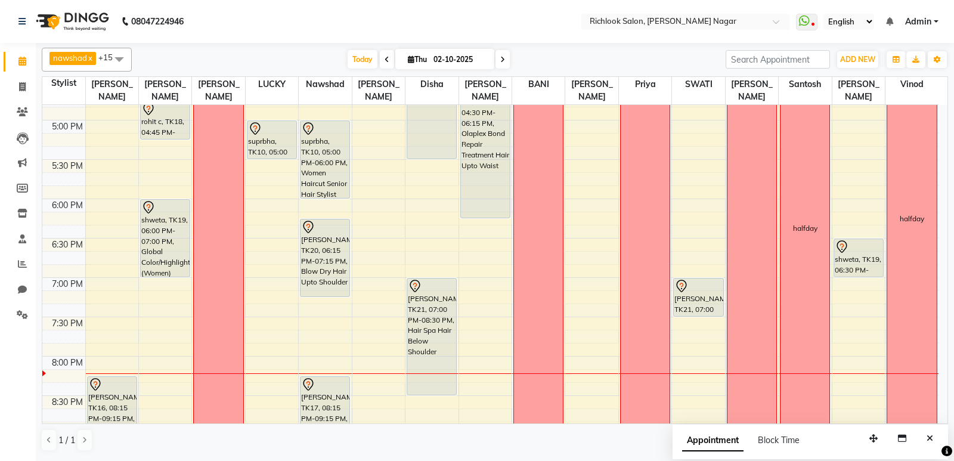
scroll to position [556, 0]
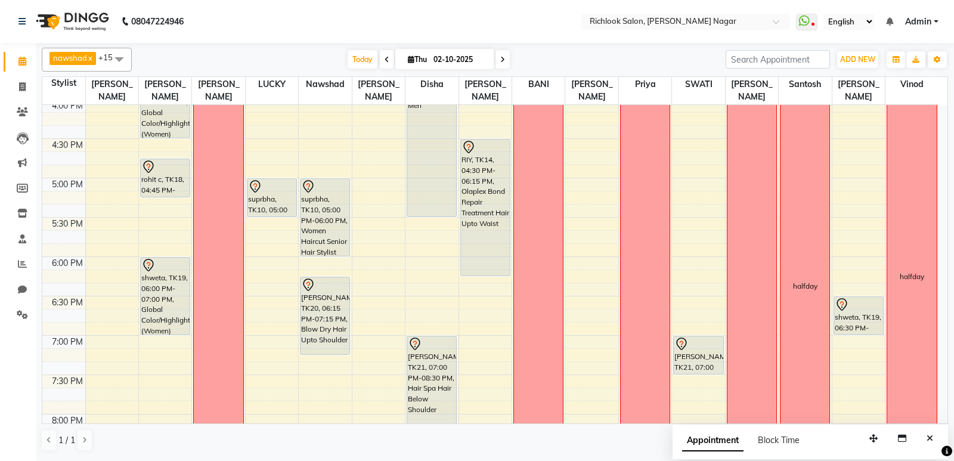
click at [421, 64] on span "[DATE]" at bounding box center [444, 59] width 99 height 20
click at [360, 58] on span "Today" at bounding box center [363, 59] width 30 height 18
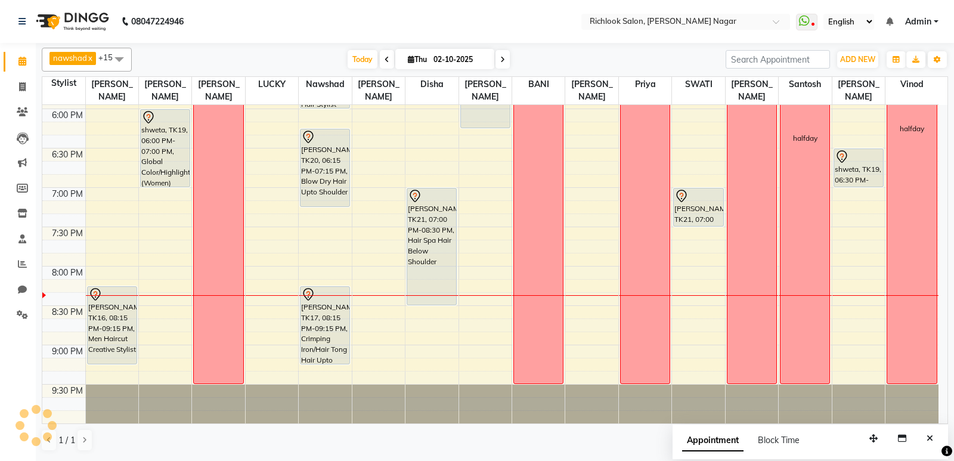
click at [427, 63] on span "Thu" at bounding box center [417, 59] width 25 height 9
select select "10"
select select "2025"
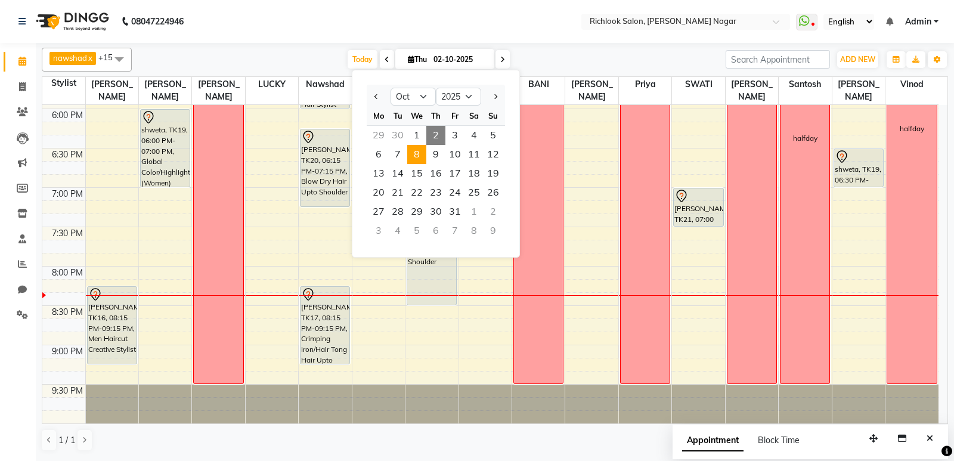
click at [416, 154] on span "8" at bounding box center [416, 154] width 19 height 19
type input "[DATE]"
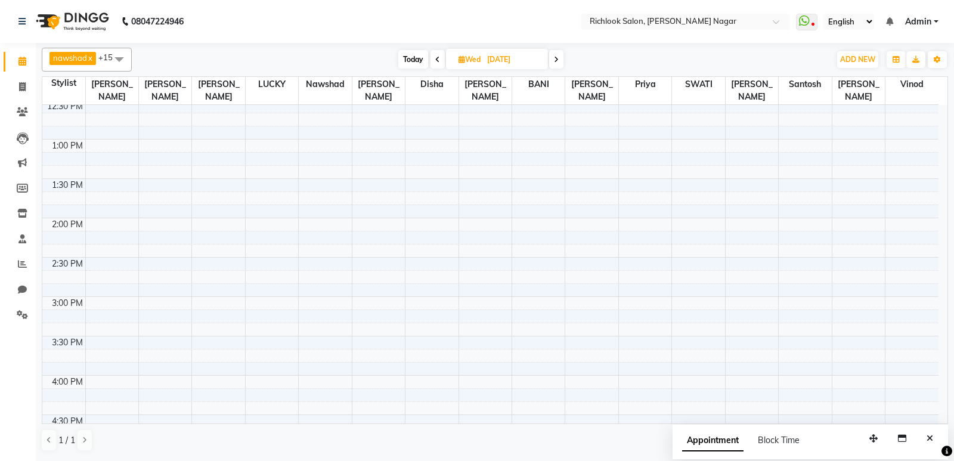
scroll to position [108, 0]
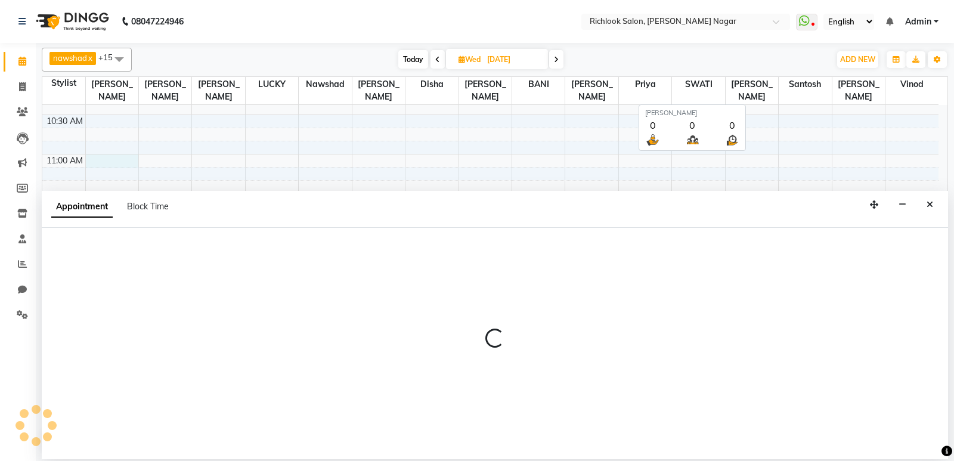
select select "54604"
select select "tentative"
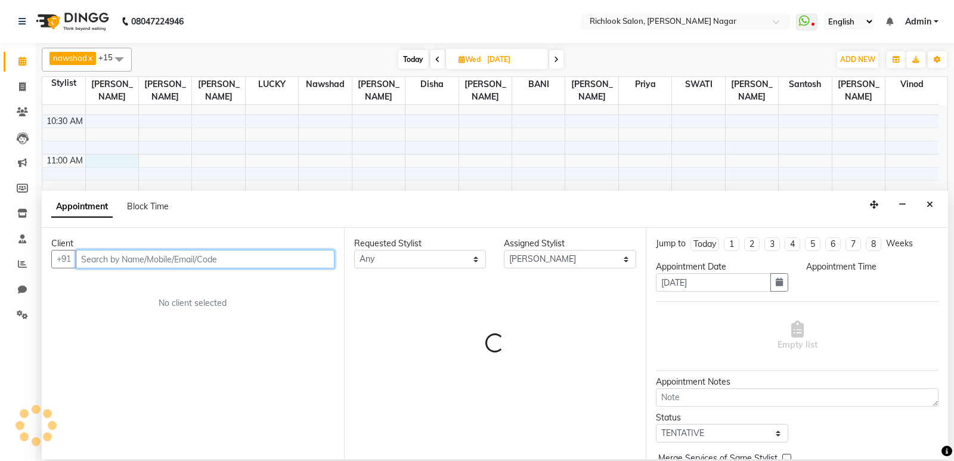
select select "660"
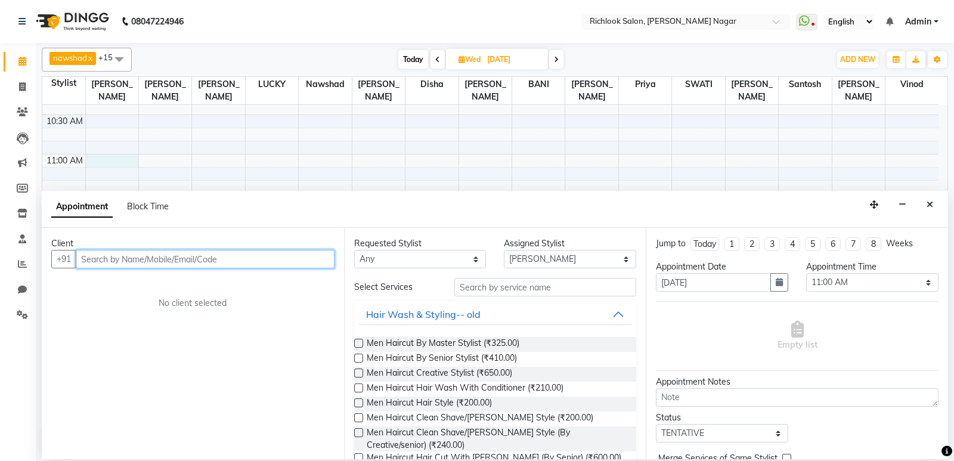
click at [128, 252] on input "text" at bounding box center [205, 259] width 259 height 18
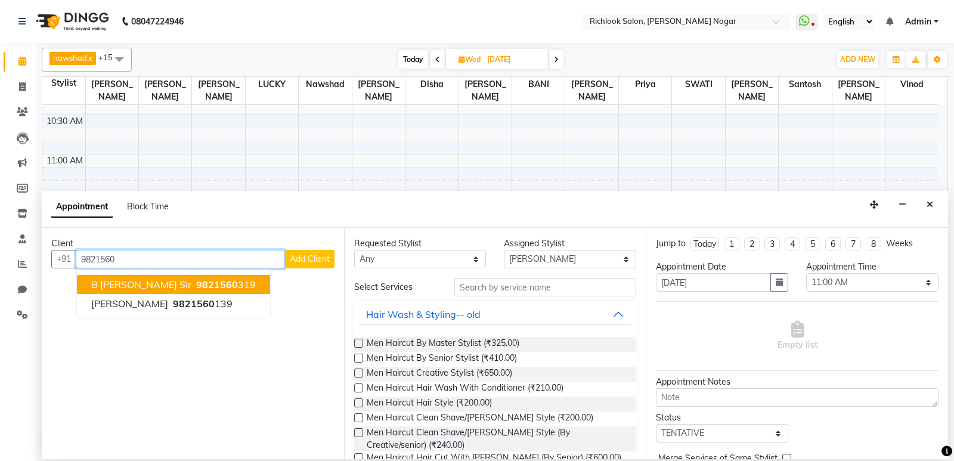
click at [160, 284] on span "B [PERSON_NAME] Sir" at bounding box center [141, 285] width 100 height 12
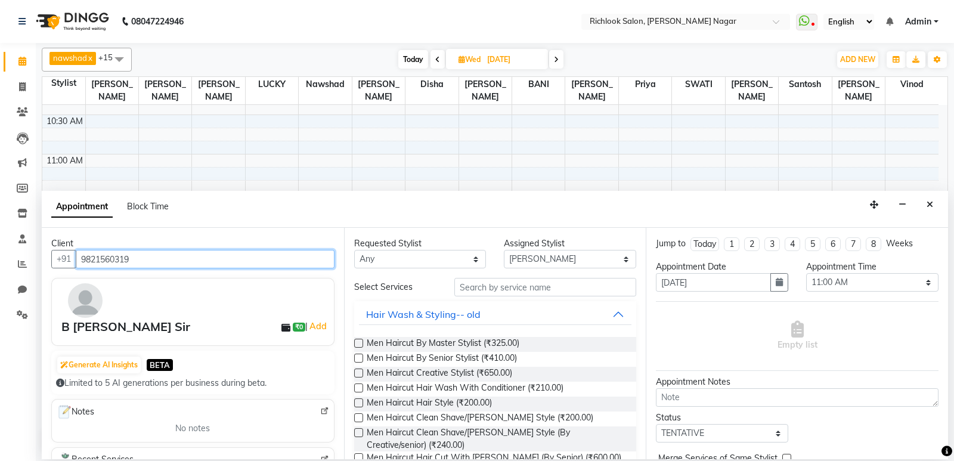
type input "9821560319"
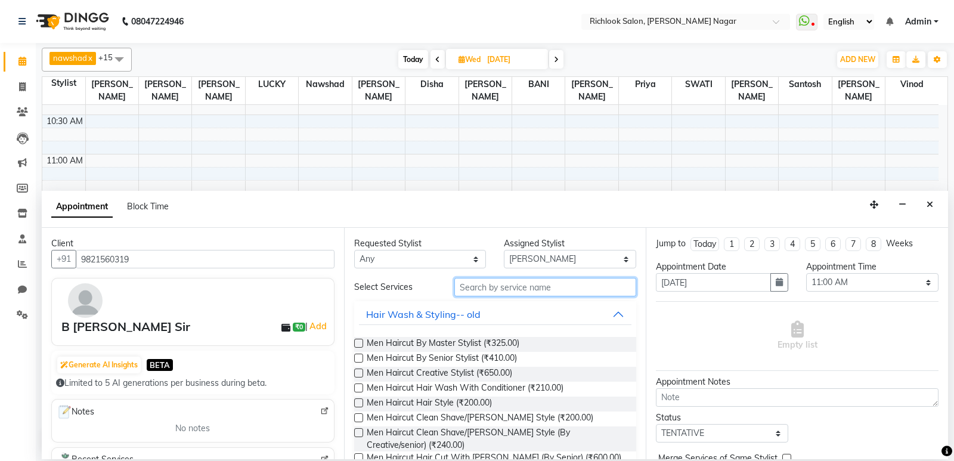
click at [516, 285] on input "text" at bounding box center [545, 287] width 182 height 18
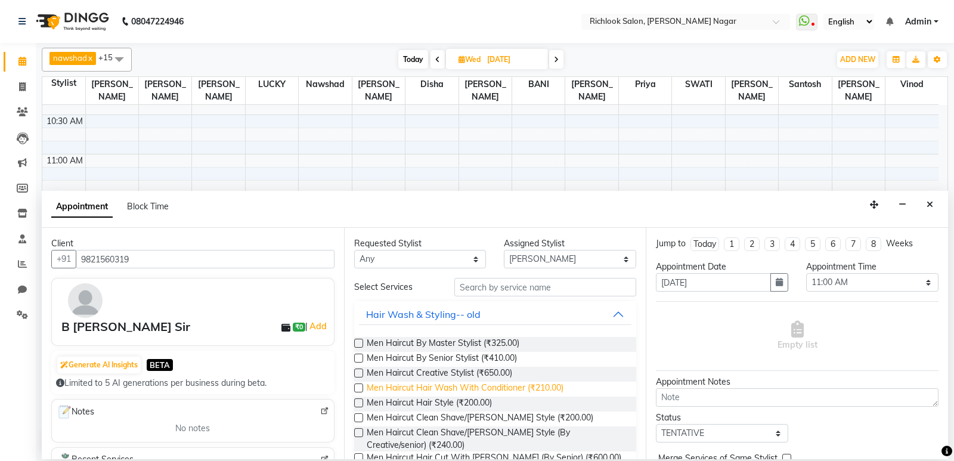
click at [367, 392] on span "Men Haircut Hair Wash With Conditioner (₹210.00)" at bounding box center [465, 389] width 197 height 15
checkbox input "false"
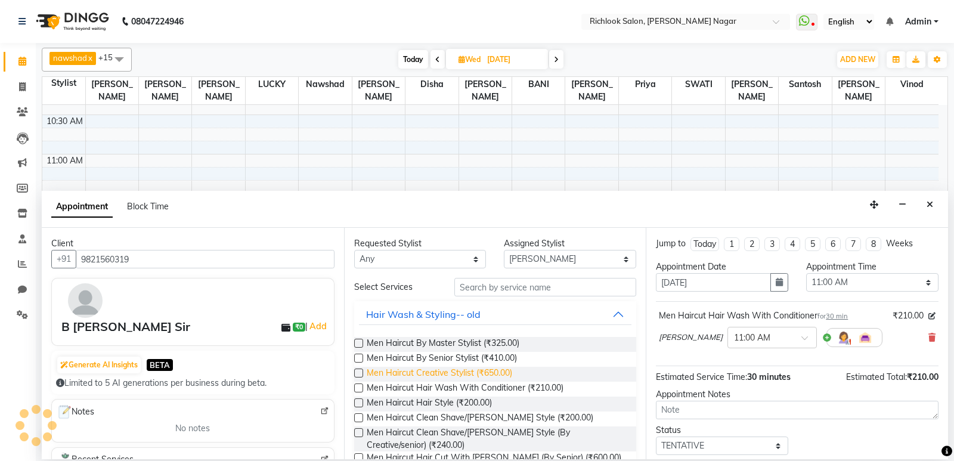
click at [367, 377] on span "Men Haircut Creative Stylist (₹650.00)" at bounding box center [440, 374] width 146 height 15
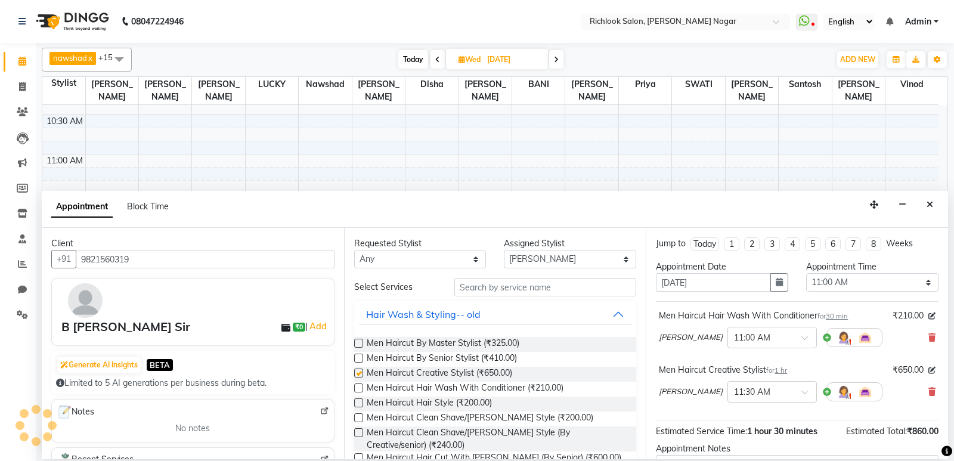
checkbox input "false"
click at [929, 340] on icon at bounding box center [932, 337] width 7 height 8
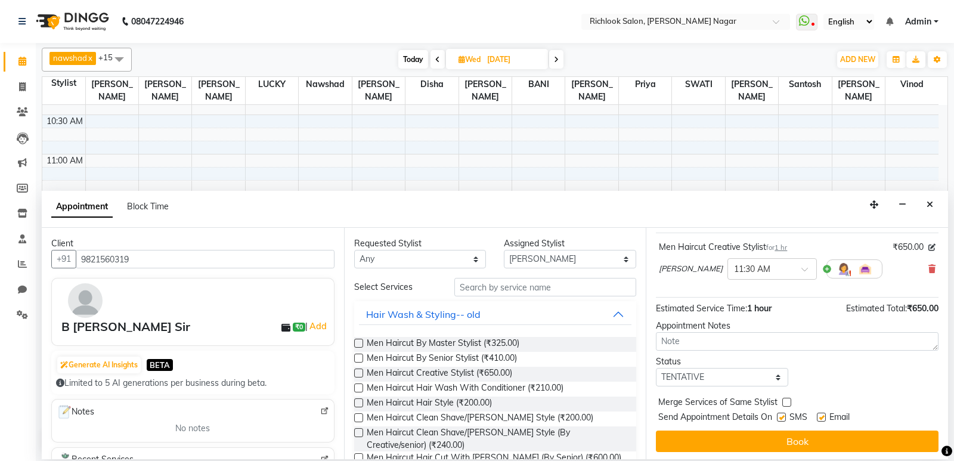
scroll to position [71, 0]
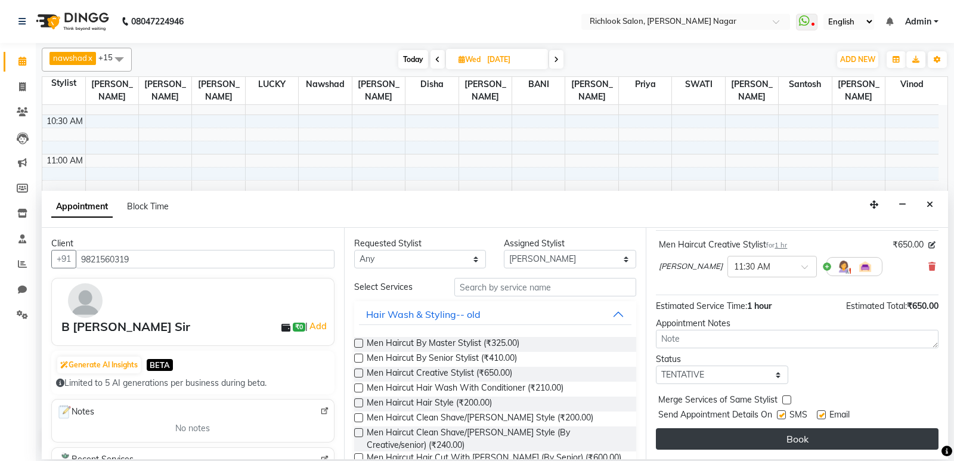
click at [760, 438] on button "Book" at bounding box center [797, 438] width 283 height 21
